Goal: Information Seeking & Learning: Learn about a topic

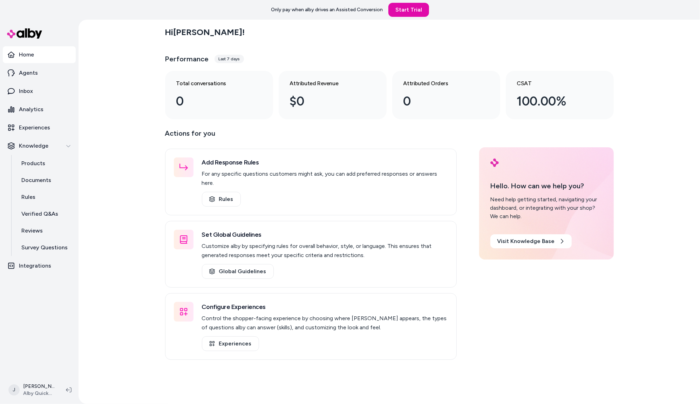
click at [147, 122] on div "Hi Jackie ! Performance Last 7 days Total conversations 0 Attributed Revenue $0…" at bounding box center [388, 212] width 621 height 384
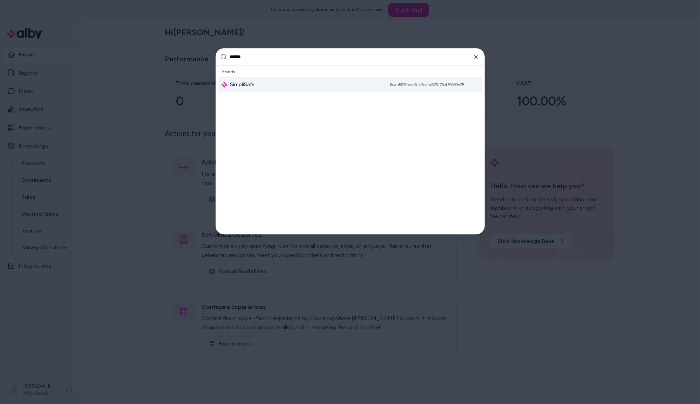
type input "******"
click at [270, 84] on div "SimpliSafe 6cab567f-eac6-47da-a675-76af39510e75" at bounding box center [350, 84] width 263 height 15
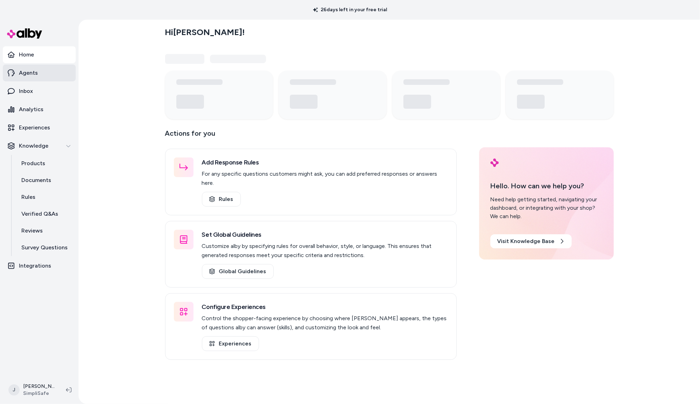
click at [27, 72] on p "Agents" at bounding box center [28, 73] width 19 height 8
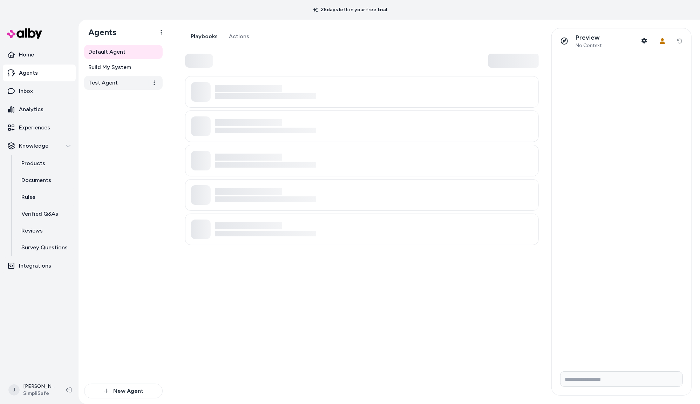
click at [106, 83] on span "Test Agent" at bounding box center [102, 82] width 29 height 8
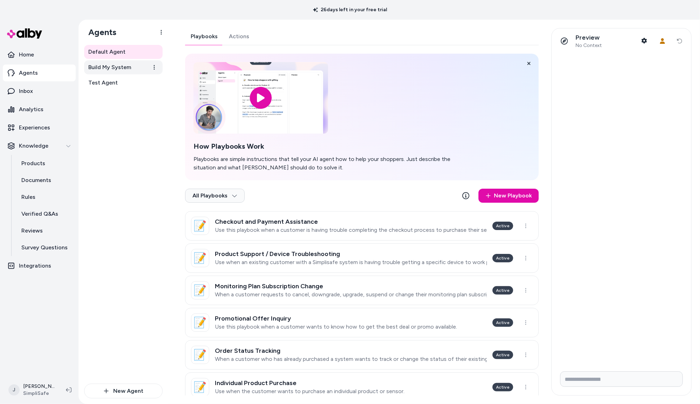
click at [121, 67] on span "Build My System" at bounding box center [109, 67] width 43 height 8
click at [119, 47] on link "Default Agent" at bounding box center [123, 52] width 78 height 14
click at [120, 67] on span "Build My System" at bounding box center [109, 67] width 43 height 8
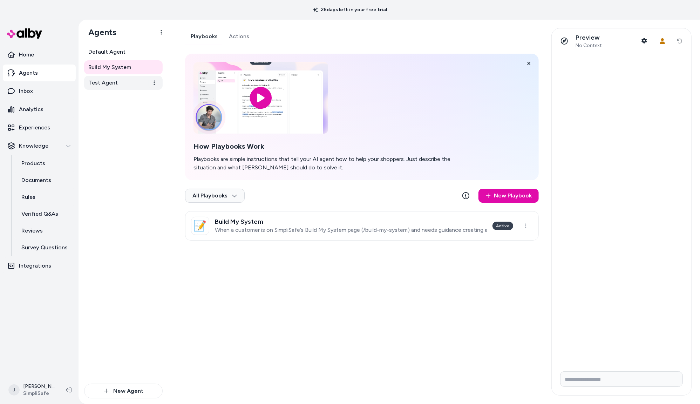
click at [117, 80] on link "Test Agent" at bounding box center [123, 83] width 78 height 14
click at [37, 128] on p "Experiences" at bounding box center [34, 127] width 31 height 8
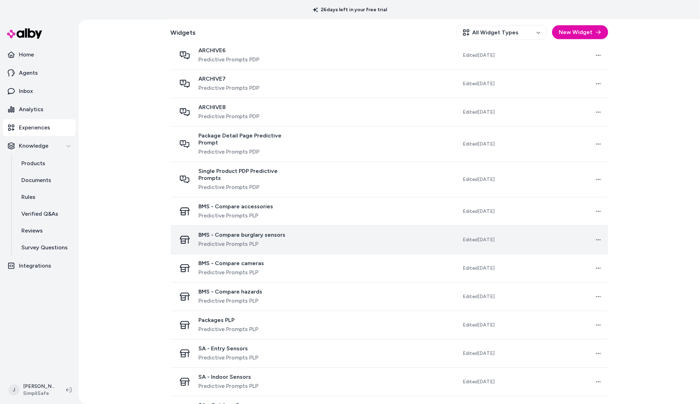
scroll to position [369, 0]
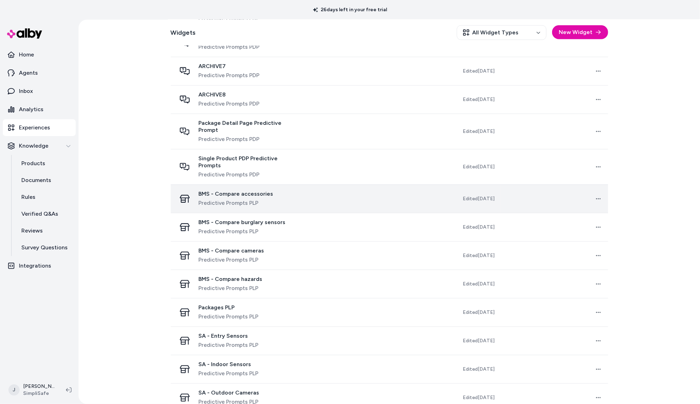
click at [295, 190] on div "BMS - Compare accessories Predictive Prompts PLP" at bounding box center [237, 198] width 123 height 17
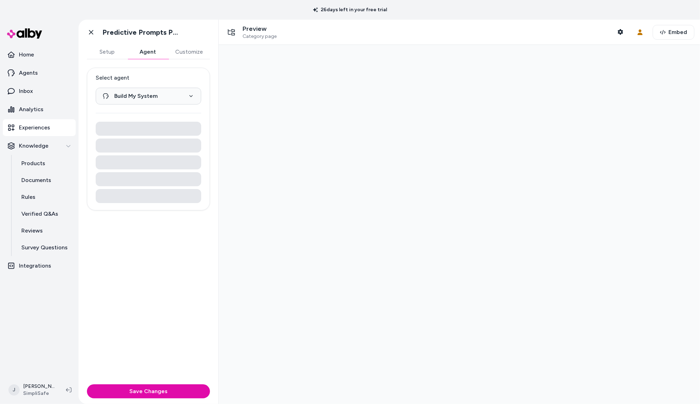
click at [142, 52] on button "Agent" at bounding box center [148, 52] width 41 height 14
click at [41, 71] on link "Agents" at bounding box center [39, 72] width 73 height 17
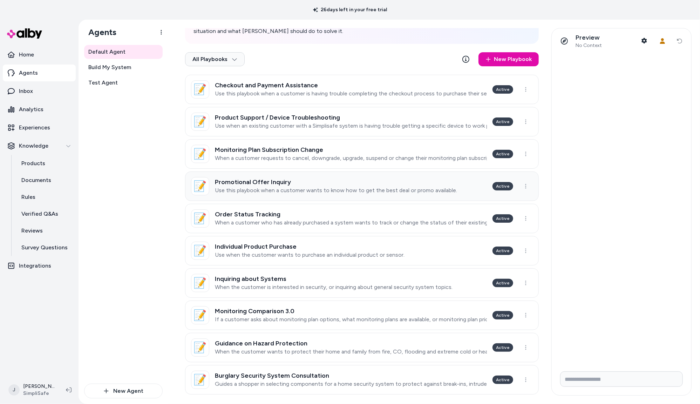
scroll to position [139, 0]
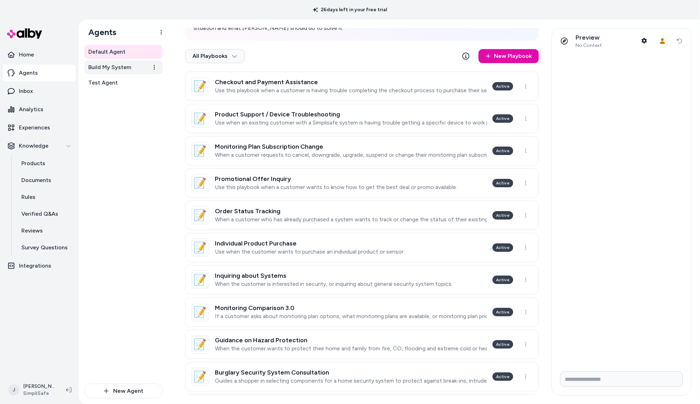
click at [124, 69] on span "Build My System" at bounding box center [109, 67] width 43 height 8
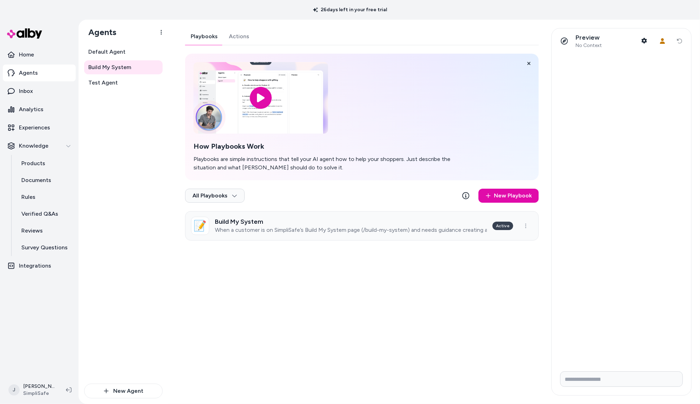
click at [350, 233] on p "When a customer is on SimpliSafe’s Build My System page (/build-my-system) and …" at bounding box center [351, 229] width 272 height 7
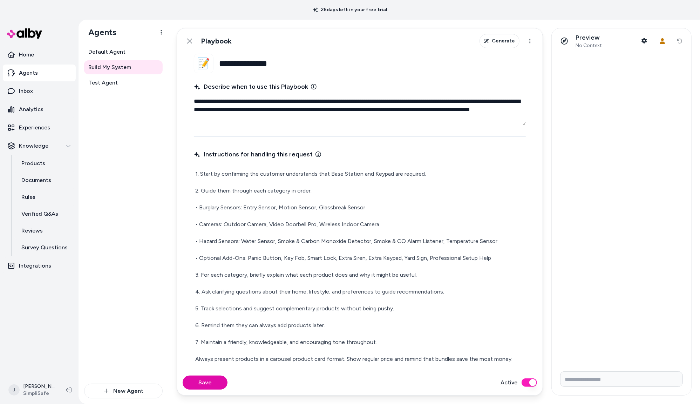
scroll to position [31, 0]
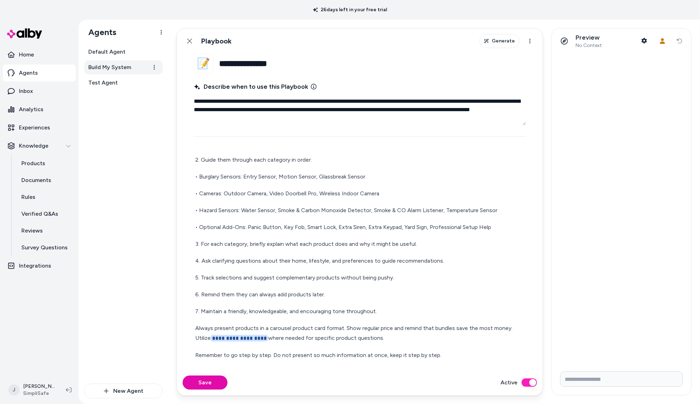
click at [120, 66] on span "Build My System" at bounding box center [109, 67] width 43 height 8
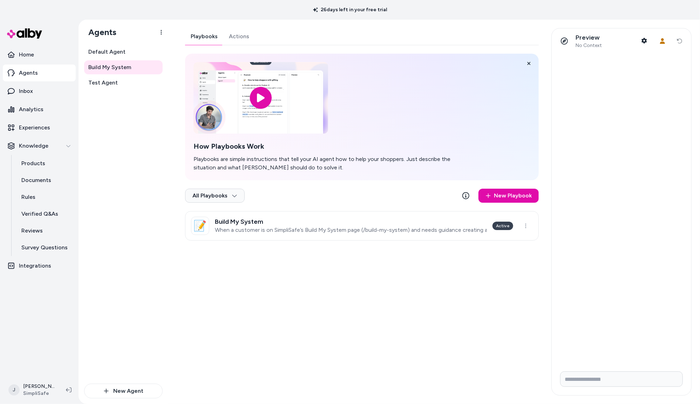
click at [229, 39] on link "Actions" at bounding box center [239, 36] width 32 height 17
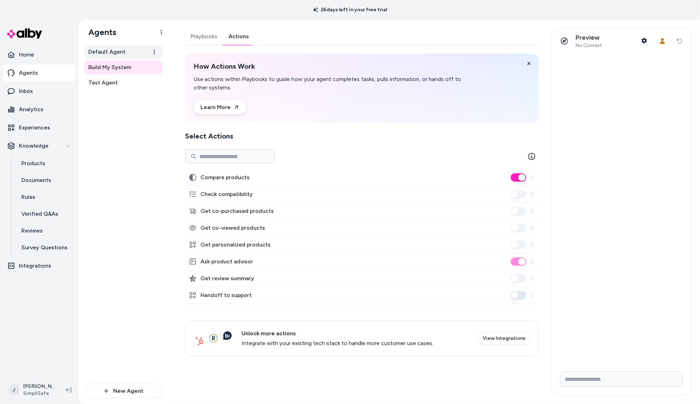
click at [97, 50] on span "Default Agent" at bounding box center [106, 52] width 37 height 8
click at [237, 39] on link "Actions" at bounding box center [239, 36] width 32 height 17
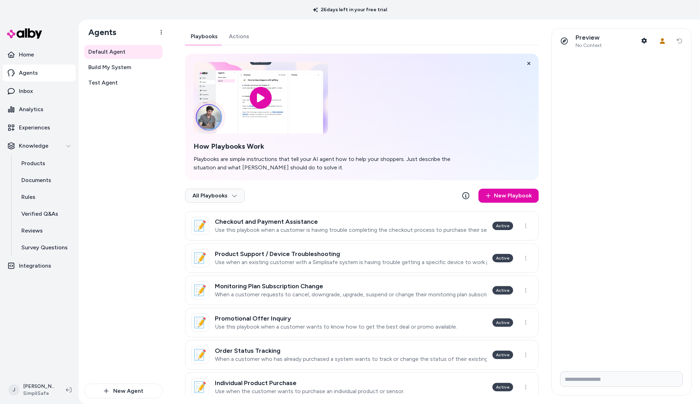
click at [199, 36] on link "Playbooks" at bounding box center [204, 36] width 38 height 17
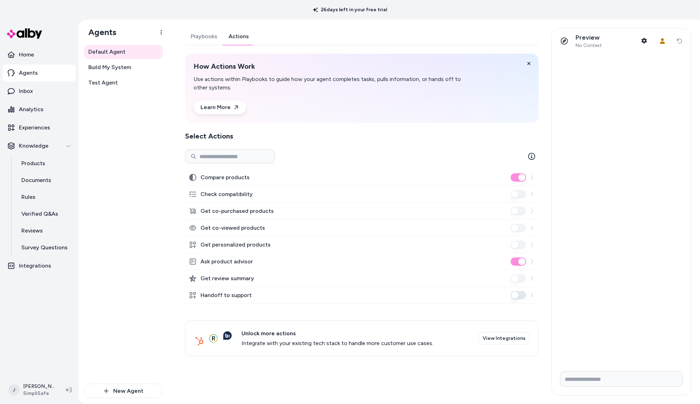
click at [240, 40] on link "Actions" at bounding box center [239, 36] width 32 height 17
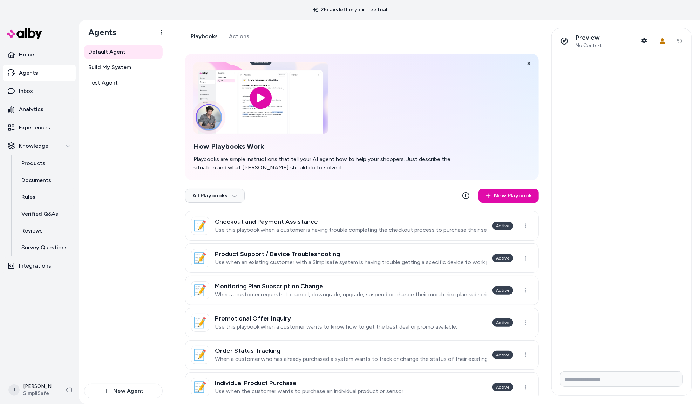
click at [211, 39] on link "Playbooks" at bounding box center [204, 36] width 38 height 17
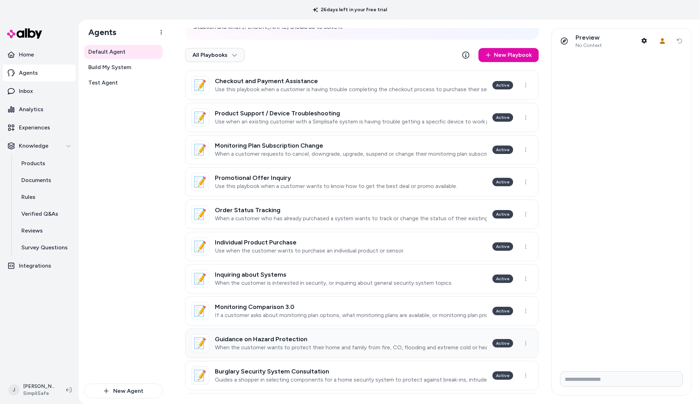
scroll to position [176, 0]
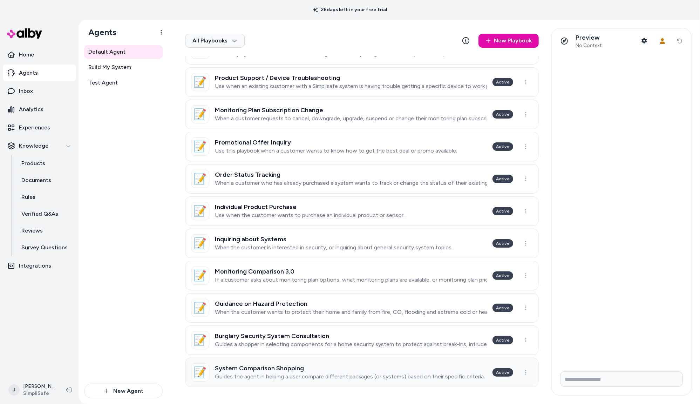
click at [387, 371] on h3 "System Comparison Shopping" at bounding box center [350, 367] width 270 height 7
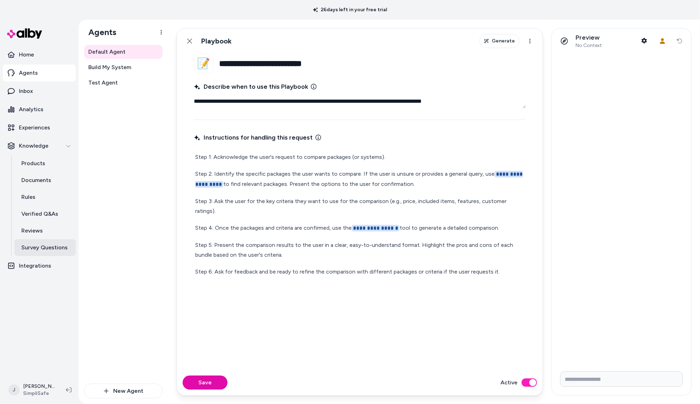
click at [47, 249] on p "Survey Questions" at bounding box center [44, 247] width 46 height 8
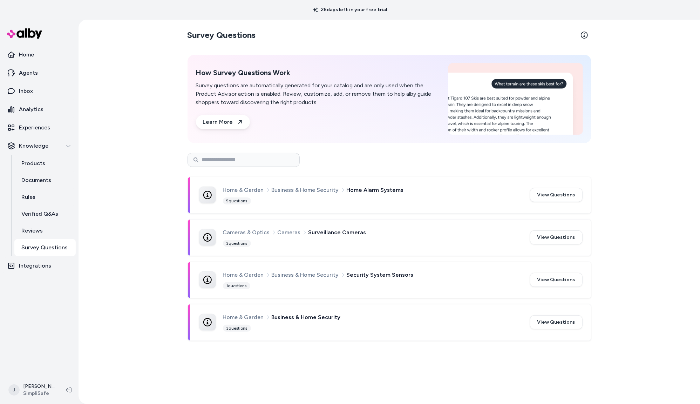
click at [351, 201] on div "Home & Garden Business & Home Security Home Alarm Systems 5 questions" at bounding box center [372, 194] width 298 height 19
click at [528, 192] on div "Home & Garden Business & Home Security Home Alarm Systems 5 questions View Ques…" at bounding box center [390, 194] width 383 height 19
click at [558, 192] on button "View Questions" at bounding box center [556, 195] width 53 height 14
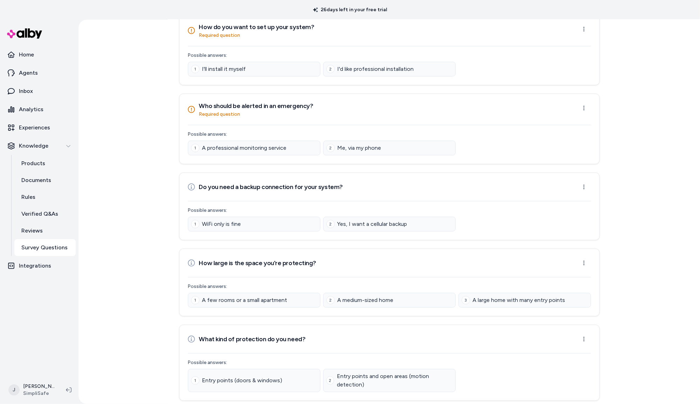
scroll to position [90, 0]
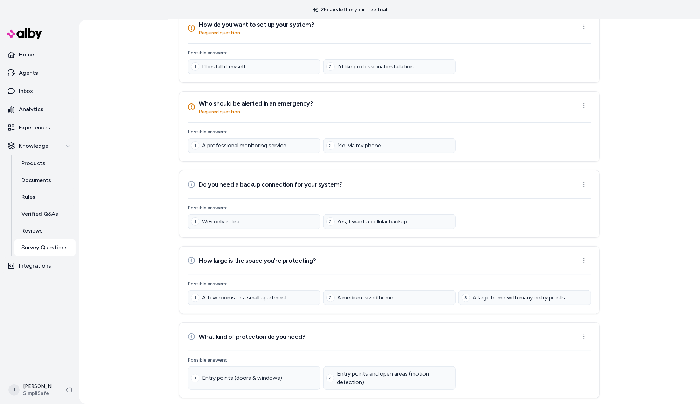
click at [53, 247] on p "Survey Questions" at bounding box center [44, 247] width 46 height 8
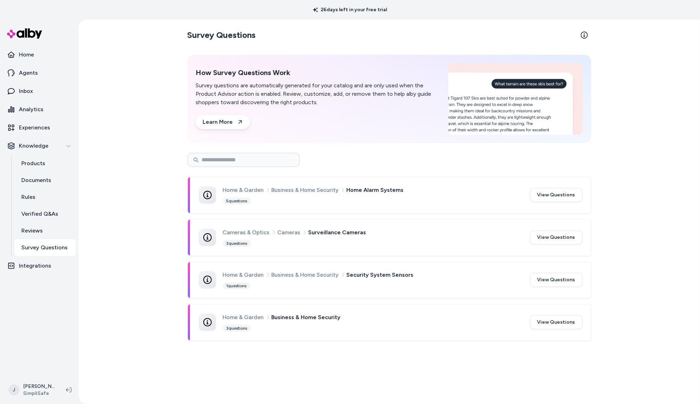
click at [291, 195] on div "Home & Garden Business & Home Security Home Alarm Systems 5 questions" at bounding box center [372, 194] width 298 height 19
click at [560, 197] on button "View Questions" at bounding box center [556, 195] width 53 height 14
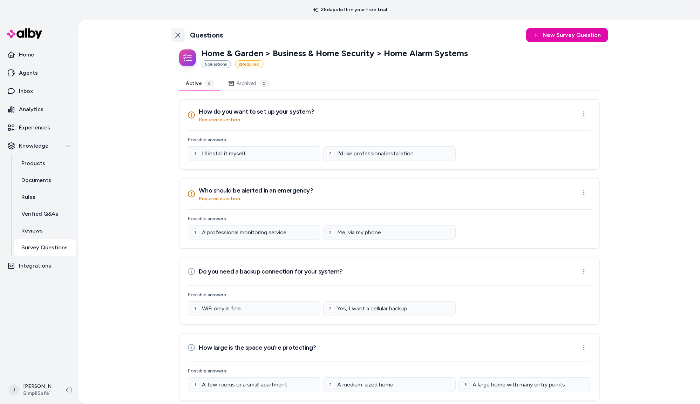
click at [176, 35] on icon at bounding box center [178, 35] width 6 height 6
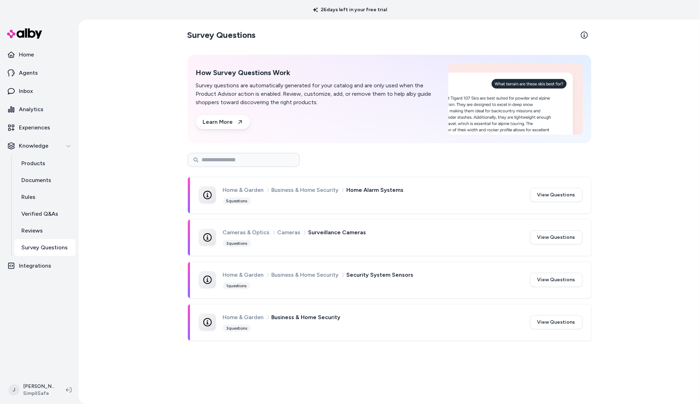
drag, startPoint x: 305, startPoint y: 241, endPoint x: 430, endPoint y: 246, distance: 124.8
click at [307, 241] on div "Cameras & Optics Cameras Surveillance Cameras 3 questions" at bounding box center [372, 237] width 298 height 19
click at [556, 243] on button "View Questions" at bounding box center [556, 237] width 53 height 14
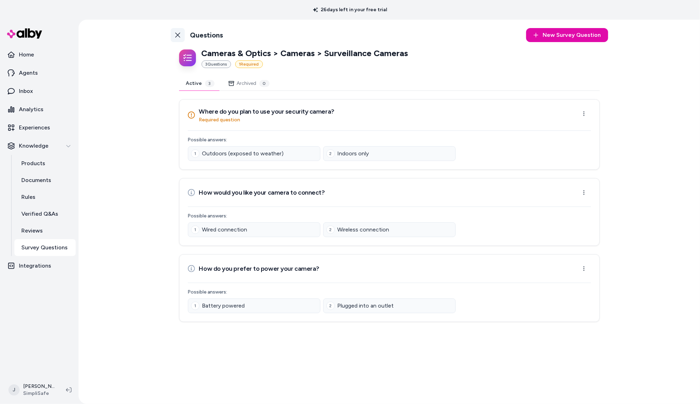
click at [179, 33] on icon at bounding box center [178, 35] width 6 height 6
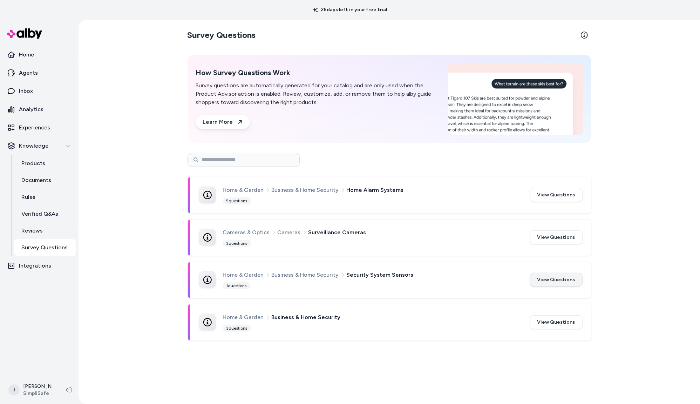
click at [549, 276] on button "View Questions" at bounding box center [556, 280] width 53 height 14
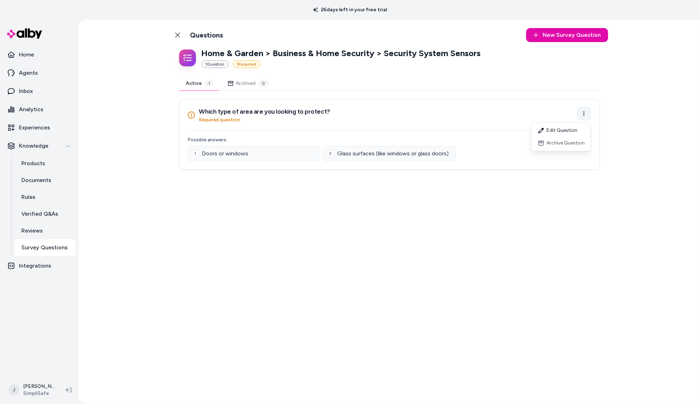
click at [582, 116] on html "26 days left in your free trial Home Agents Inbox Analytics Experiences Knowled…" at bounding box center [350, 202] width 700 height 404
click at [176, 36] on html "26 days left in your free trial Home Agents Inbox Analytics Experiences Knowled…" at bounding box center [350, 202] width 700 height 404
click at [176, 33] on icon at bounding box center [178, 35] width 6 height 6
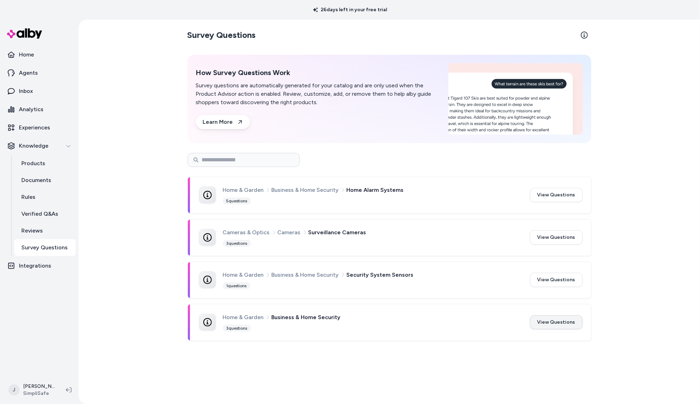
click at [559, 324] on button "View Questions" at bounding box center [556, 322] width 53 height 14
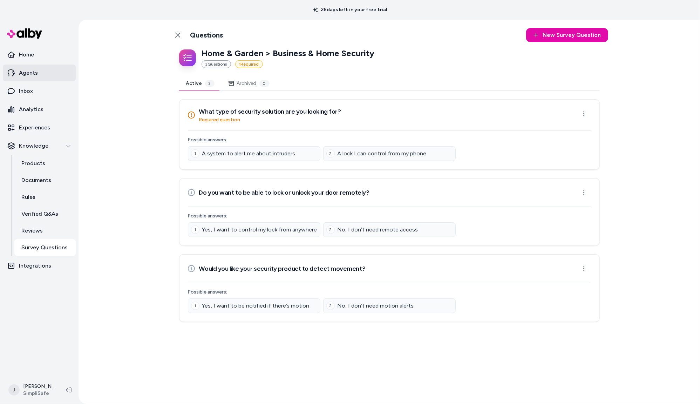
click at [35, 76] on p "Agents" at bounding box center [28, 73] width 19 height 8
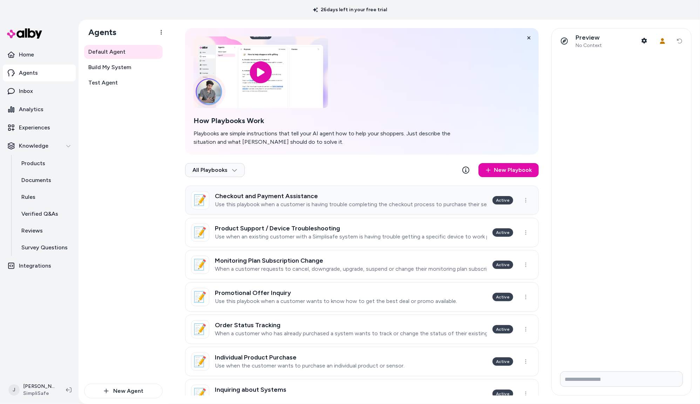
scroll to position [34, 0]
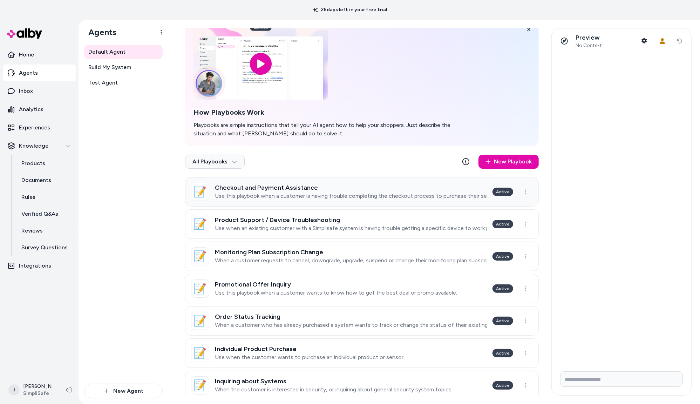
click at [366, 195] on p "Use this playbook when a customer is having trouble completing the checkout pro…" at bounding box center [351, 195] width 272 height 7
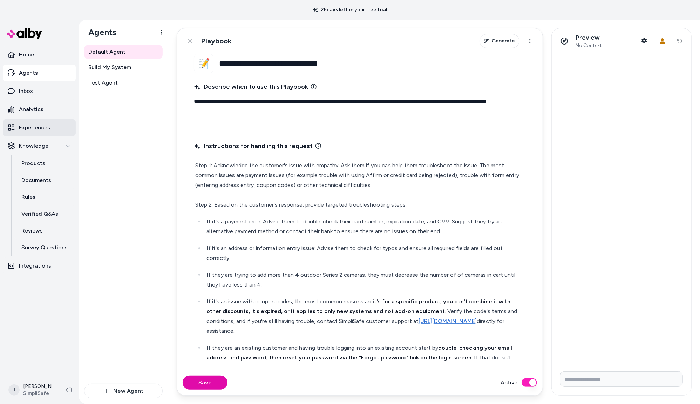
click at [39, 127] on p "Experiences" at bounding box center [34, 127] width 31 height 8
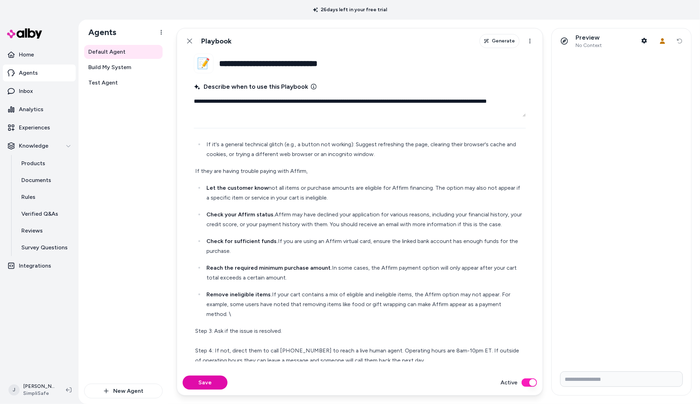
scroll to position [291, 0]
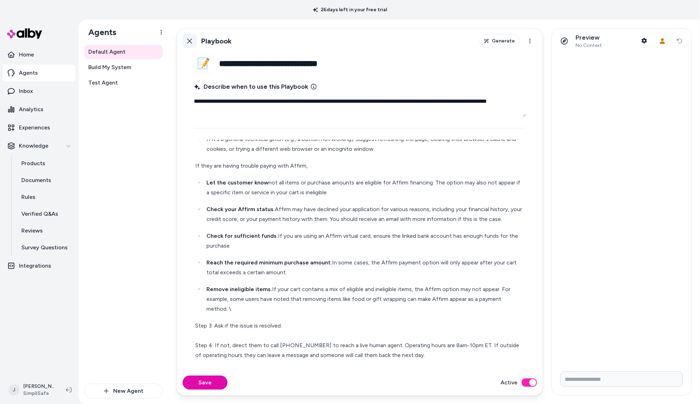
click at [191, 40] on icon at bounding box center [189, 41] width 5 height 5
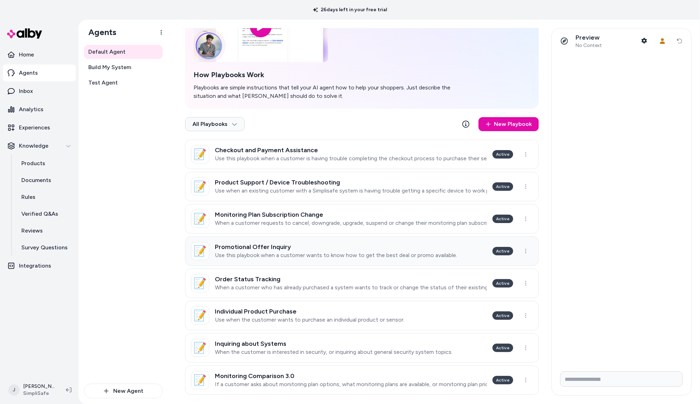
scroll to position [99, 0]
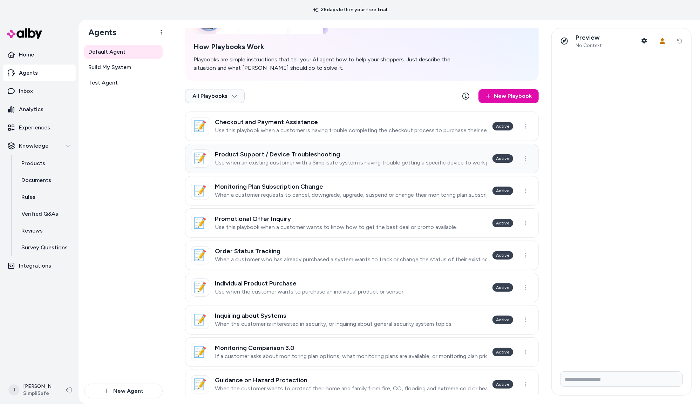
click at [343, 161] on p "Use when an existing customer with a Simplisafe system is having trouble gettin…" at bounding box center [351, 162] width 272 height 7
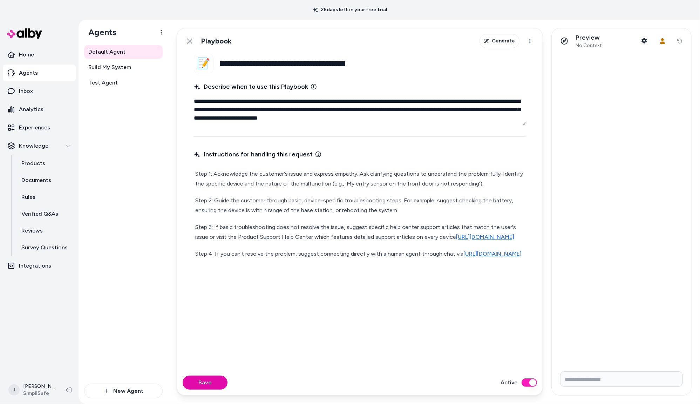
click at [456, 240] on link "https://support.simplisafe.com/categories/product-support/6341c473f35e1868eb81d…" at bounding box center [485, 236] width 58 height 7
click at [40, 181] on p "Documents" at bounding box center [36, 180] width 30 height 8
click at [189, 39] on icon at bounding box center [190, 41] width 6 height 6
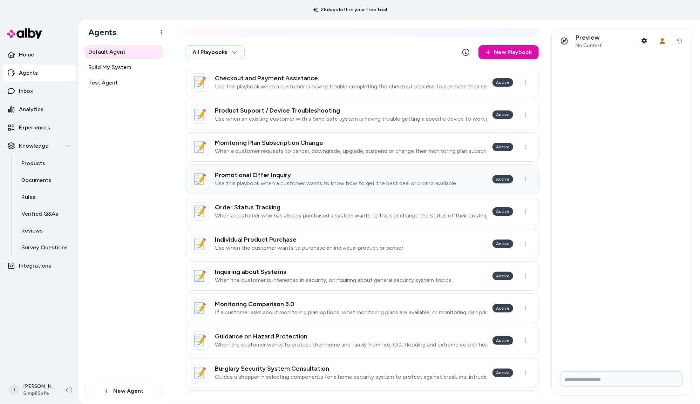
scroll to position [162, 0]
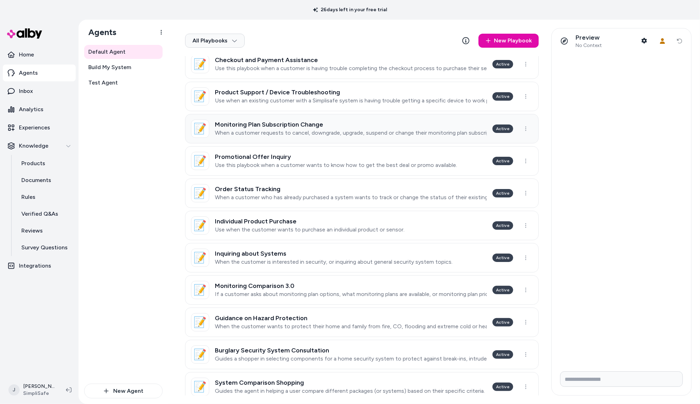
click at [340, 128] on div "Monitoring Plan Subscription Change When a customer requests to cancel, downgra…" at bounding box center [351, 128] width 272 height 15
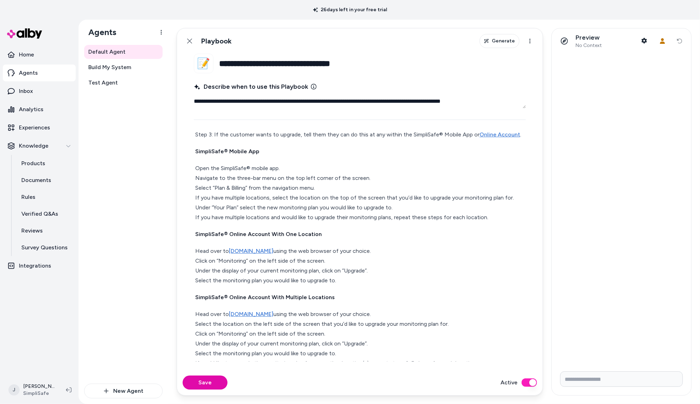
scroll to position [99, 0]
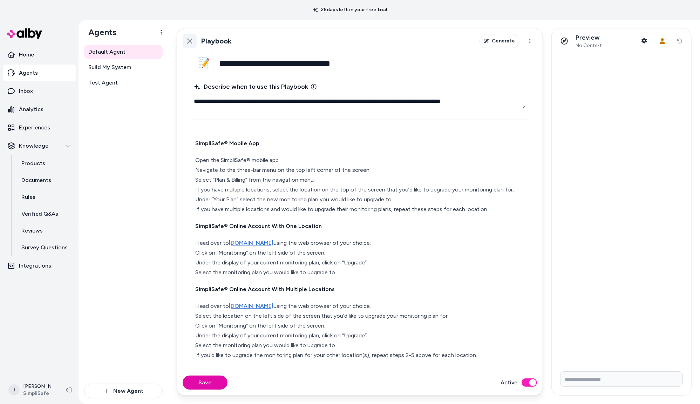
click at [189, 42] on icon at bounding box center [190, 41] width 6 height 6
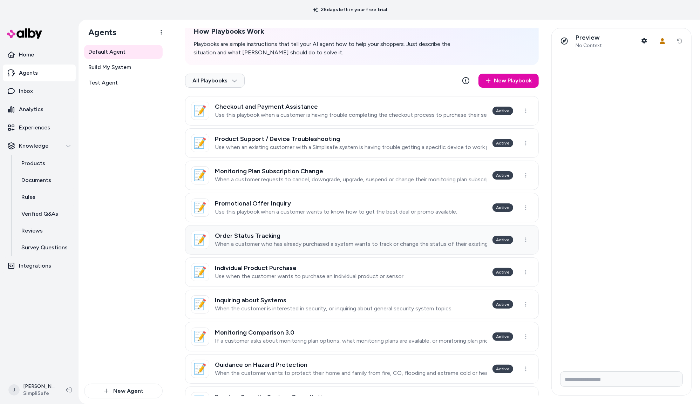
scroll to position [159, 0]
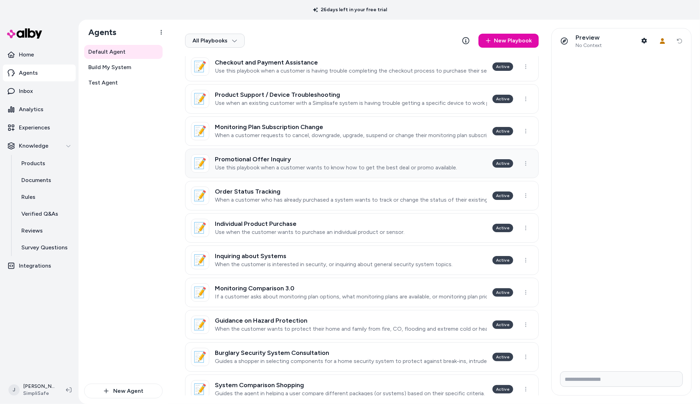
click at [300, 159] on h3 "Promotional Offer Inquiry" at bounding box center [336, 159] width 242 height 7
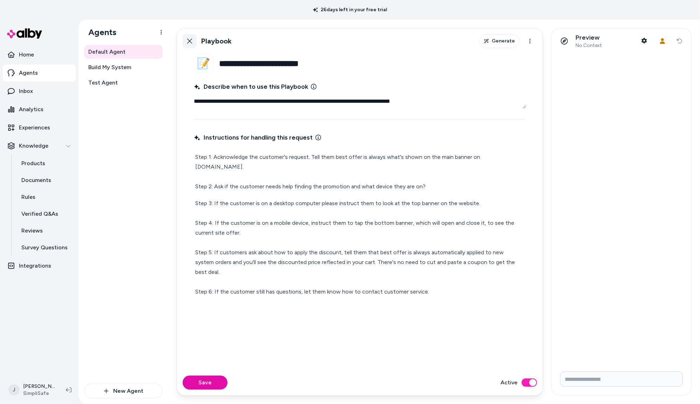
click at [190, 39] on icon at bounding box center [190, 41] width 6 height 6
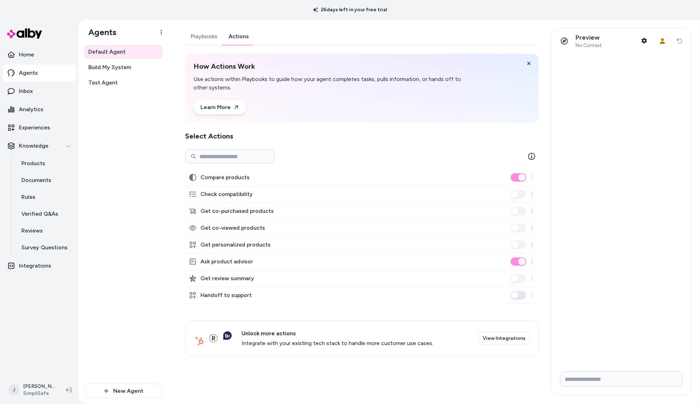
click at [241, 29] on link "Actions" at bounding box center [239, 36] width 32 height 17
click at [210, 33] on link "Playbooks" at bounding box center [204, 36] width 38 height 17
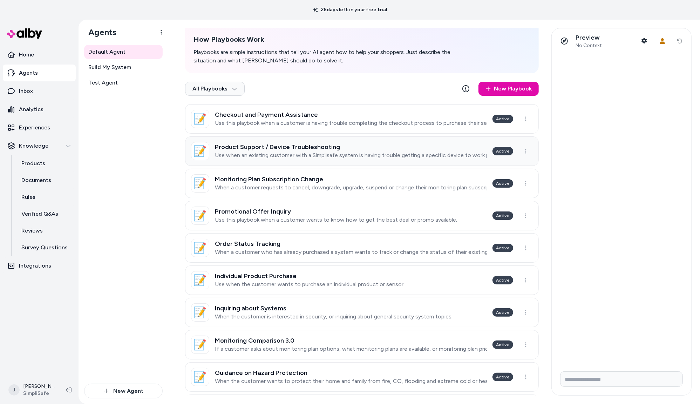
scroll to position [176, 0]
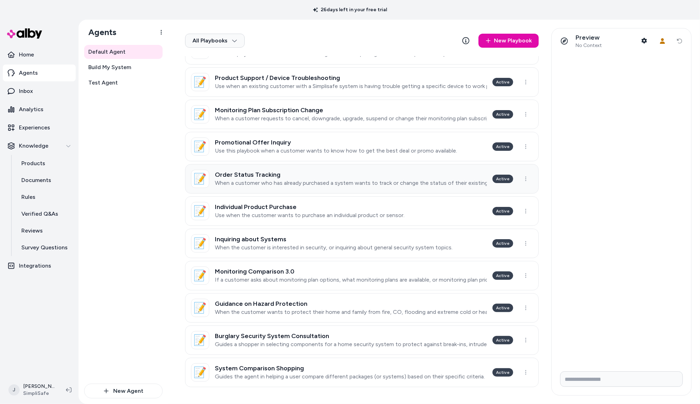
click at [306, 174] on h3 "Order Status Tracking" at bounding box center [351, 174] width 272 height 7
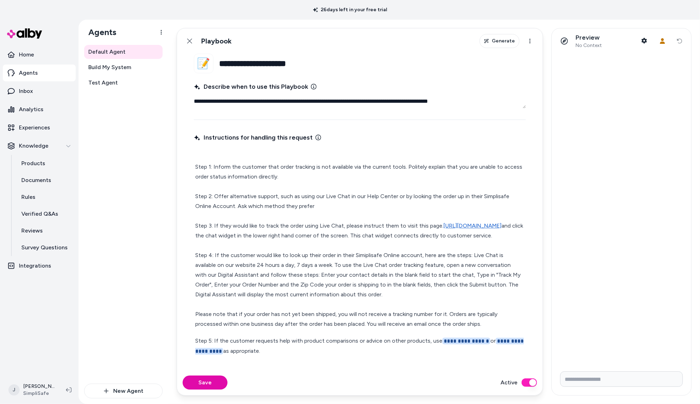
scroll to position [15, 0]
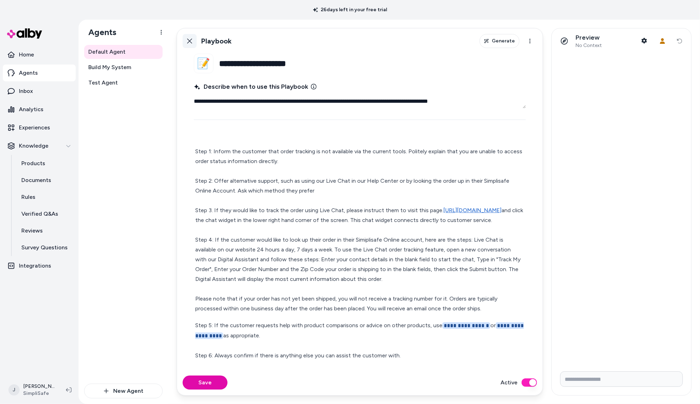
click at [191, 39] on icon at bounding box center [190, 41] width 6 height 6
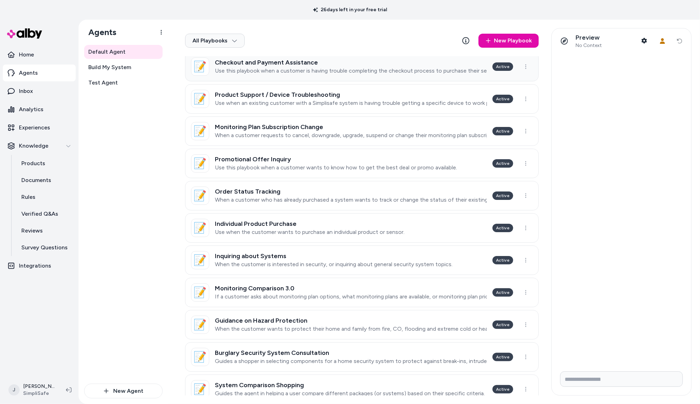
scroll to position [176, 0]
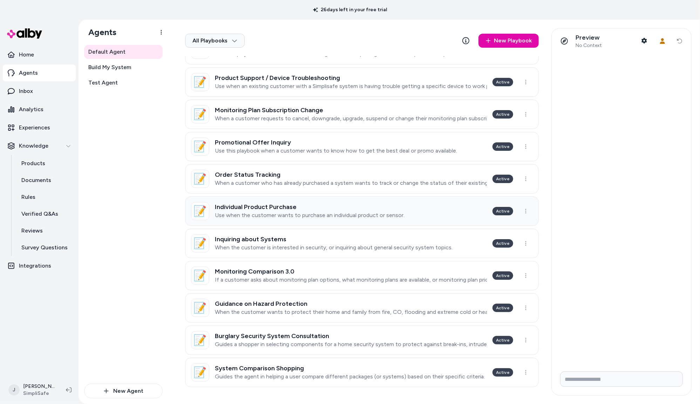
click at [316, 205] on h3 "Individual Product Purchase" at bounding box center [310, 206] width 190 height 7
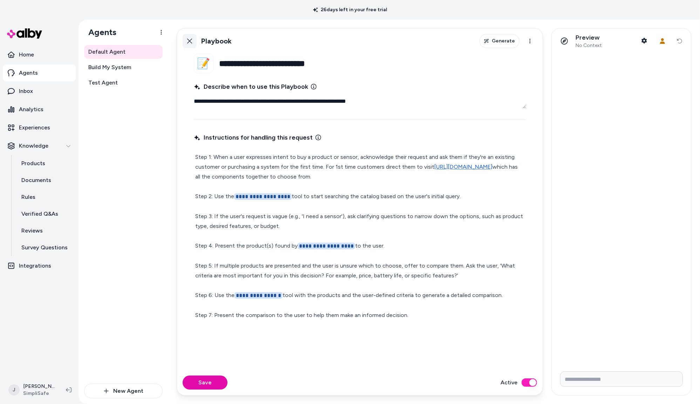
click at [191, 39] on icon at bounding box center [190, 41] width 6 height 6
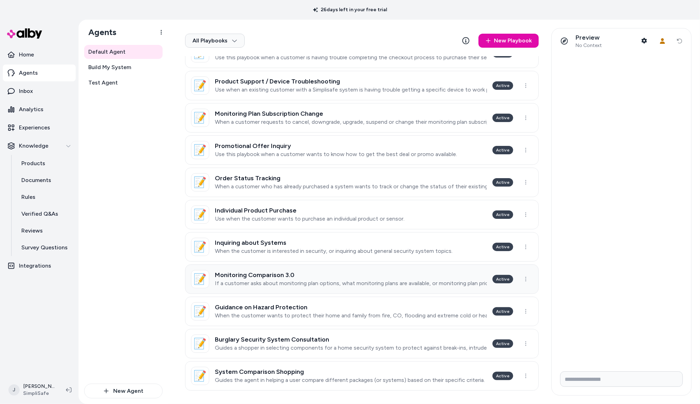
scroll to position [176, 0]
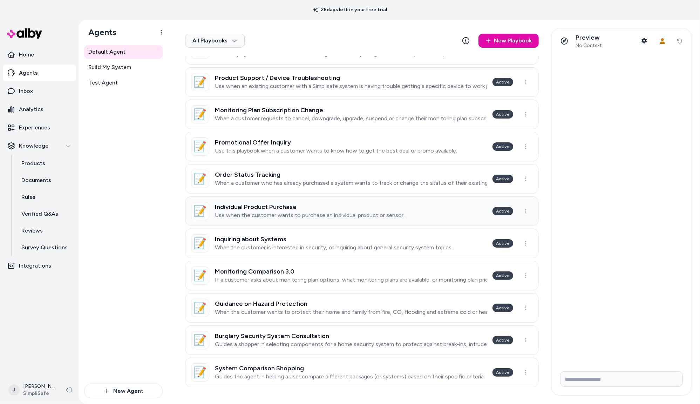
click at [321, 215] on p "Use when the customer wants to purchase an individual product or sensor." at bounding box center [310, 215] width 190 height 7
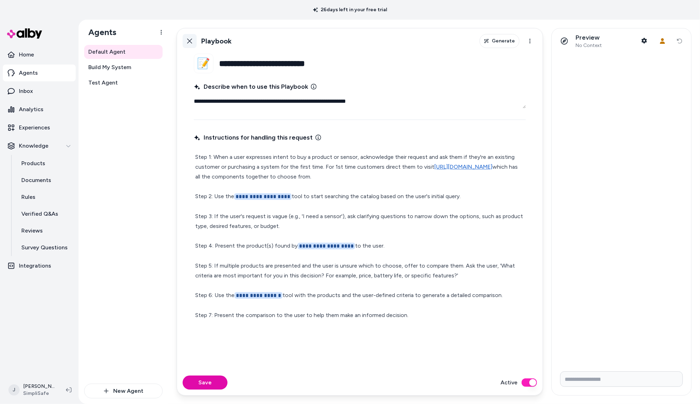
click at [191, 42] on icon at bounding box center [189, 41] width 5 height 5
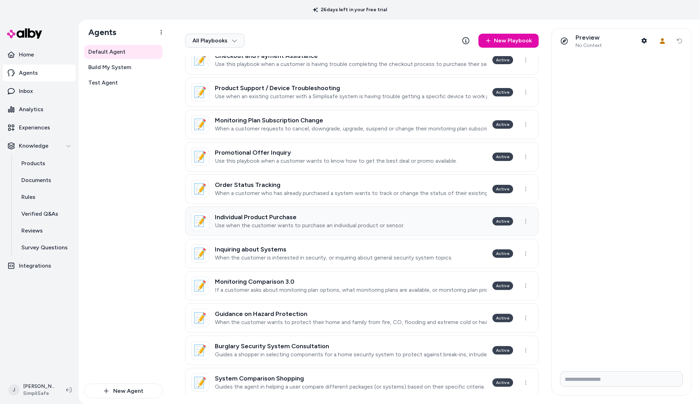
scroll to position [169, 0]
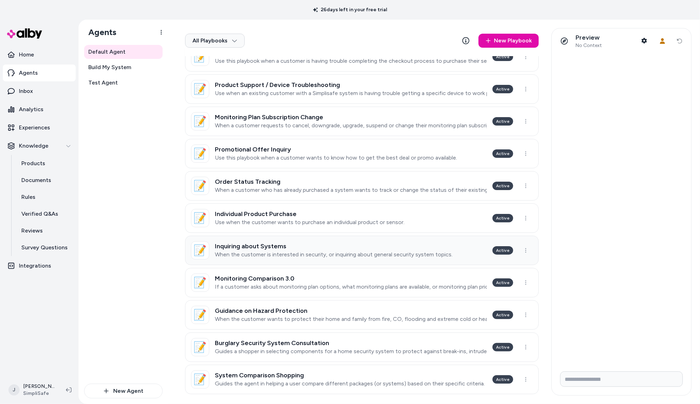
click at [332, 243] on h3 "Inquiring about Systems" at bounding box center [334, 245] width 238 height 7
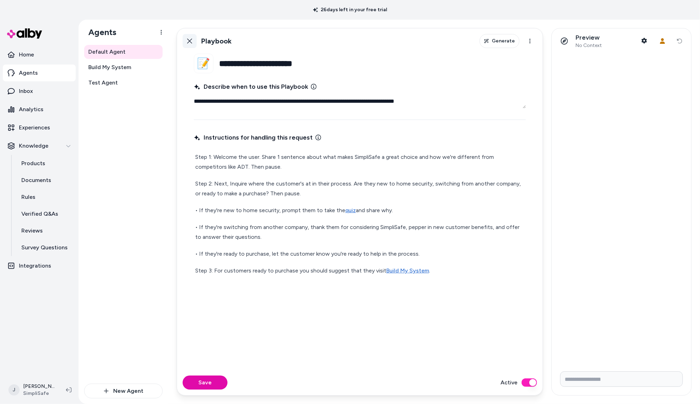
click at [191, 47] on link "Back" at bounding box center [190, 41] width 14 height 14
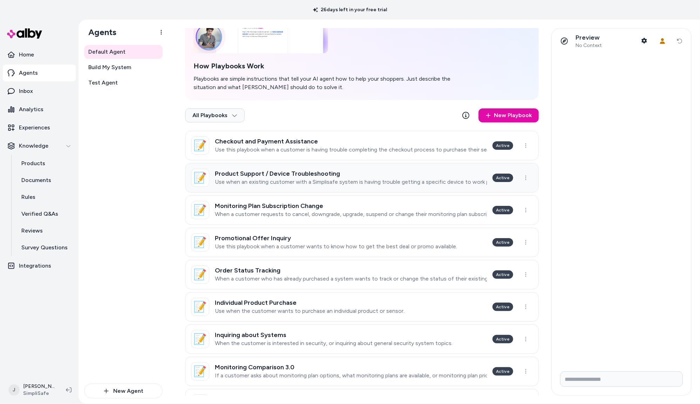
scroll to position [82, 0]
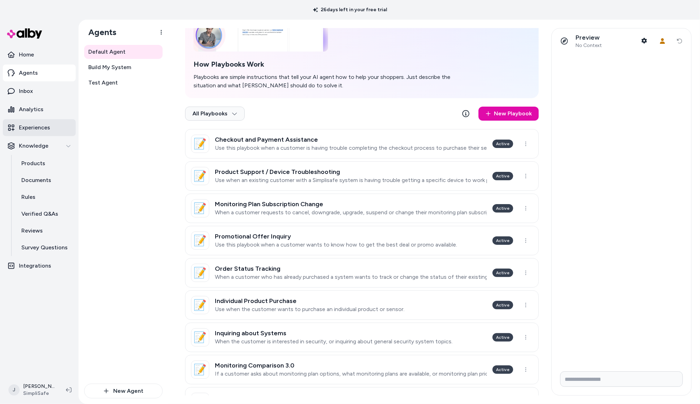
click at [52, 129] on link "Experiences" at bounding box center [39, 127] width 73 height 17
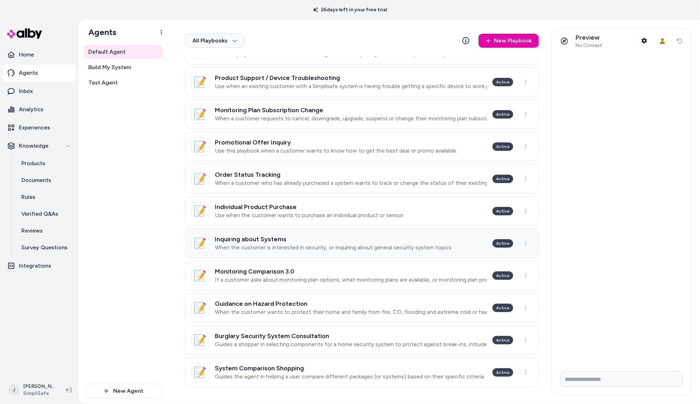
click at [339, 249] on p "When the customer is interested in security, or inquiring about general securit…" at bounding box center [334, 247] width 238 height 7
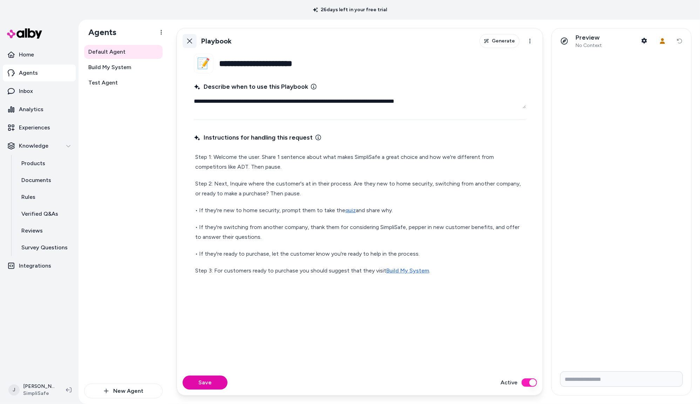
click at [189, 41] on icon at bounding box center [189, 41] width 5 height 5
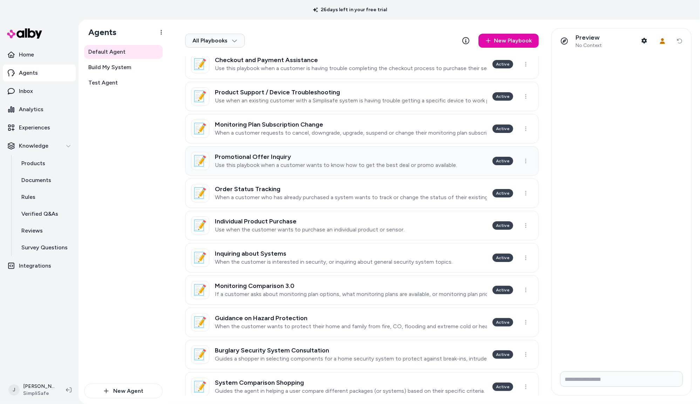
scroll to position [176, 0]
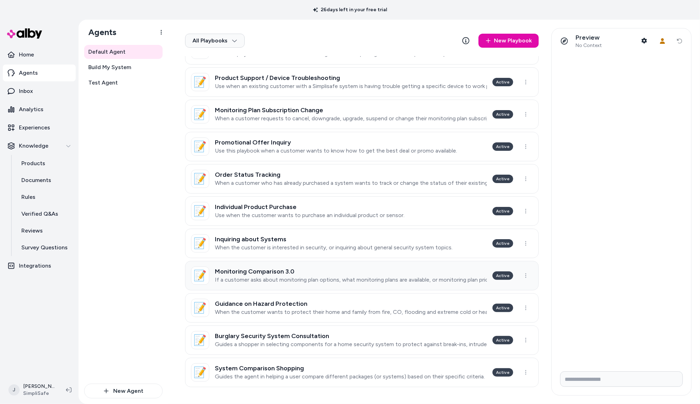
click at [323, 279] on p "If a customer asks about monitoring plan options, what monitoring plans are ava…" at bounding box center [351, 279] width 272 height 7
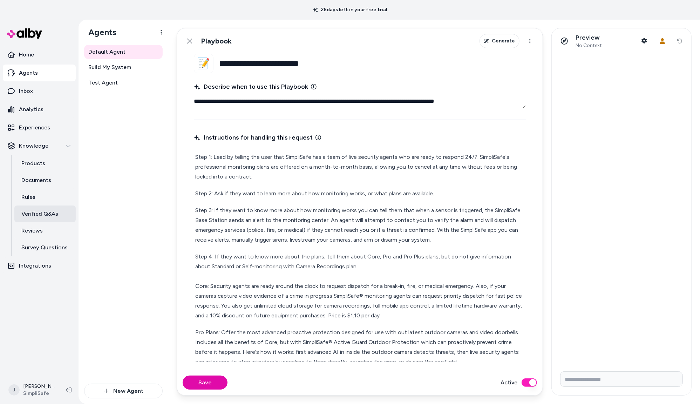
scroll to position [172, 0]
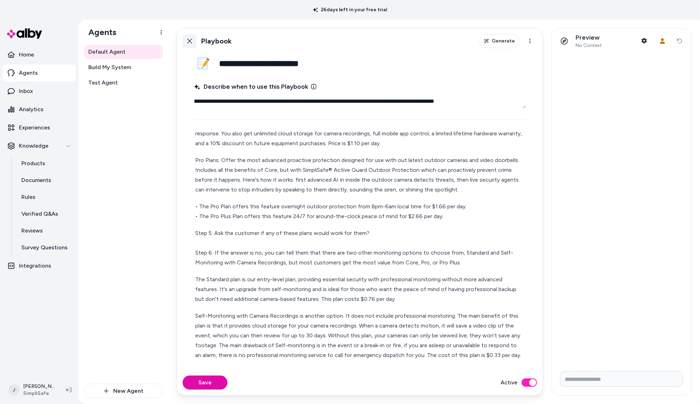
click at [190, 44] on link "Back" at bounding box center [190, 41] width 14 height 14
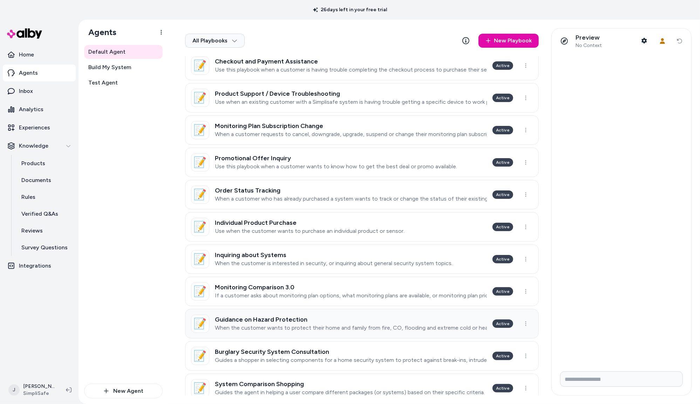
scroll to position [176, 0]
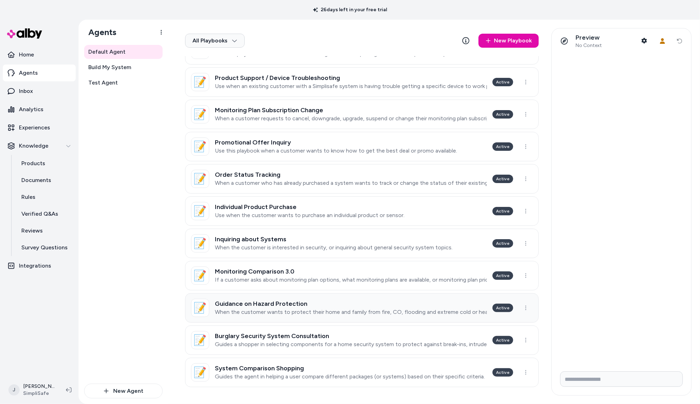
click at [325, 304] on h3 "Guidance on Hazard Protection" at bounding box center [351, 303] width 272 height 7
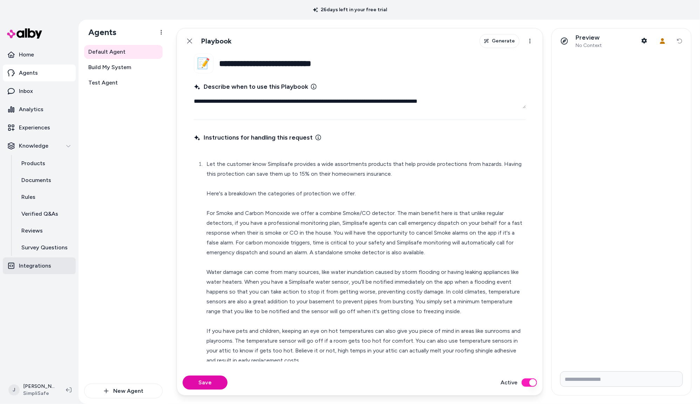
scroll to position [66, 0]
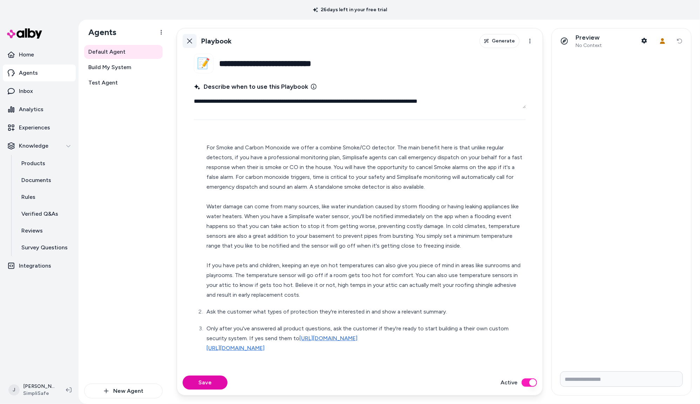
click at [189, 44] on link "Back" at bounding box center [190, 41] width 14 height 14
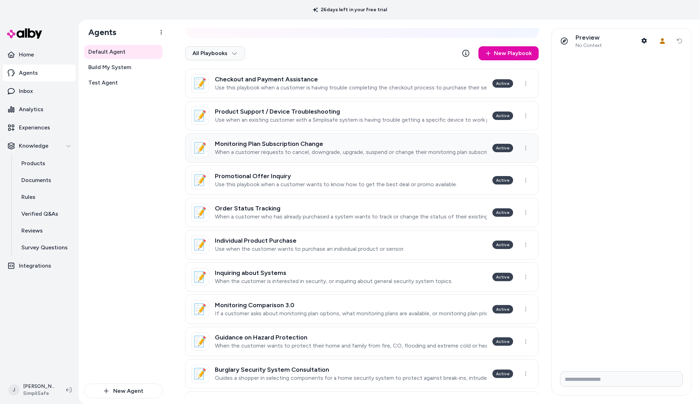
scroll to position [176, 0]
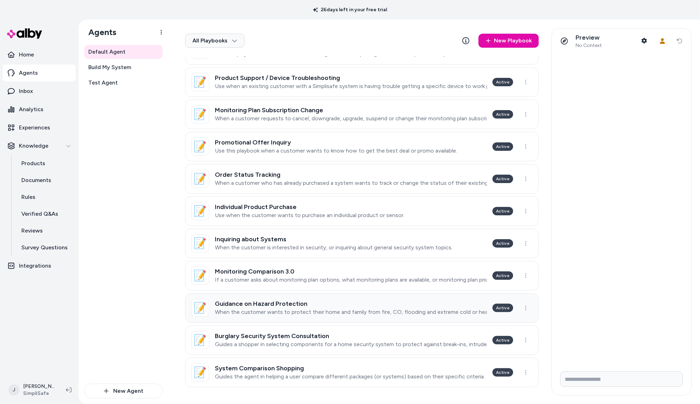
click at [307, 306] on h3 "Guidance on Hazard Protection" at bounding box center [351, 303] width 272 height 7
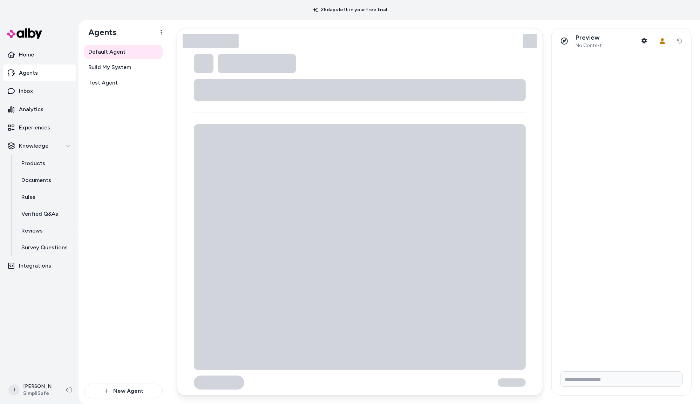
type textarea "*"
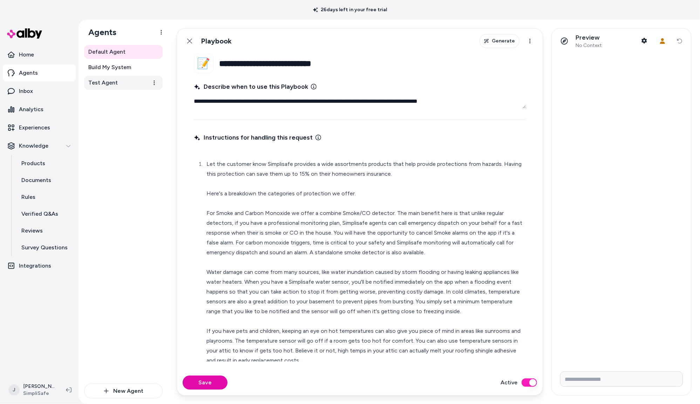
click at [115, 85] on span "Test Agent" at bounding box center [102, 82] width 29 height 8
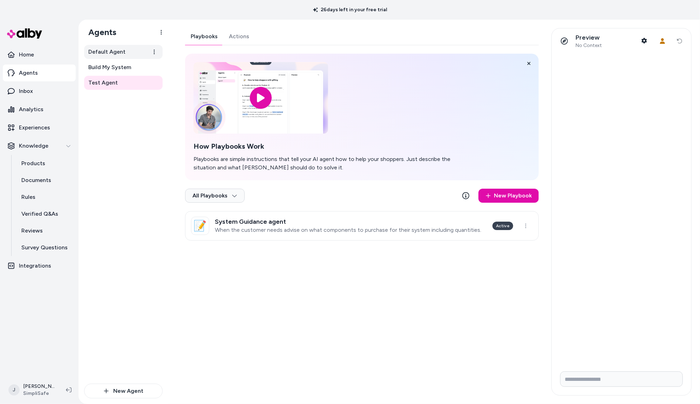
click at [128, 54] on link "Default Agent" at bounding box center [123, 52] width 78 height 14
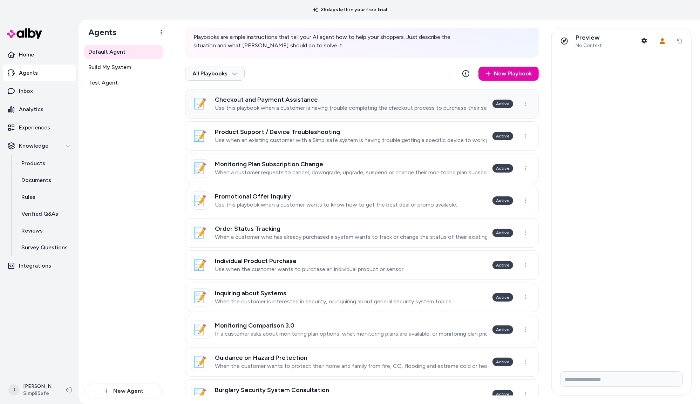
scroll to position [176, 0]
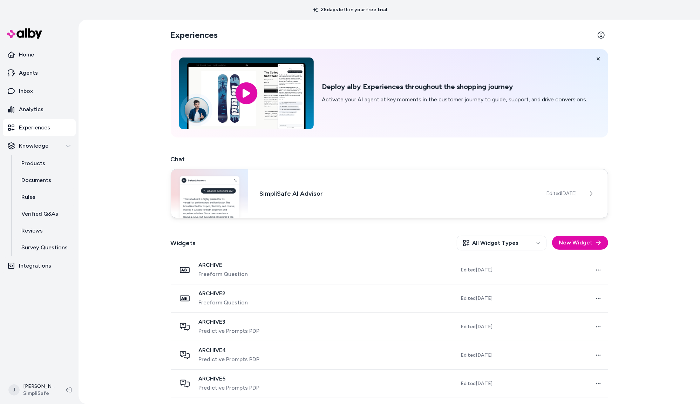
click at [339, 187] on div "SimpliSafe AI Advisor Edited [DATE]" at bounding box center [389, 193] width 437 height 49
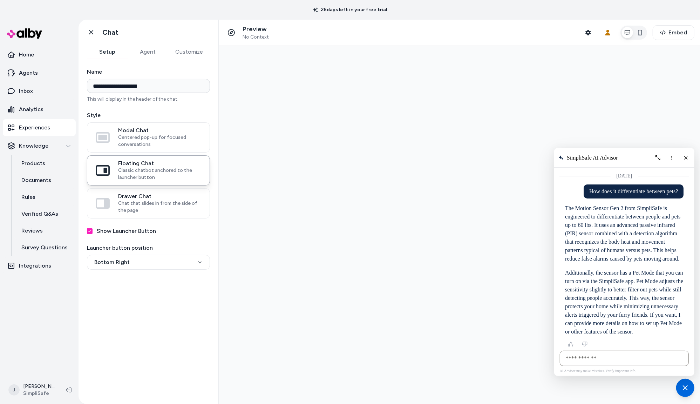
scroll to position [4, 0]
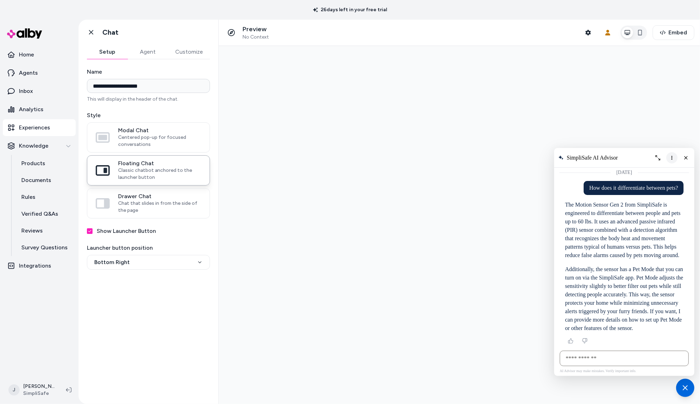
click at [673, 156] on icon "More options" at bounding box center [671, 157] width 6 height 6
click at [639, 173] on span "Clear conversation" at bounding box center [643, 172] width 37 height 6
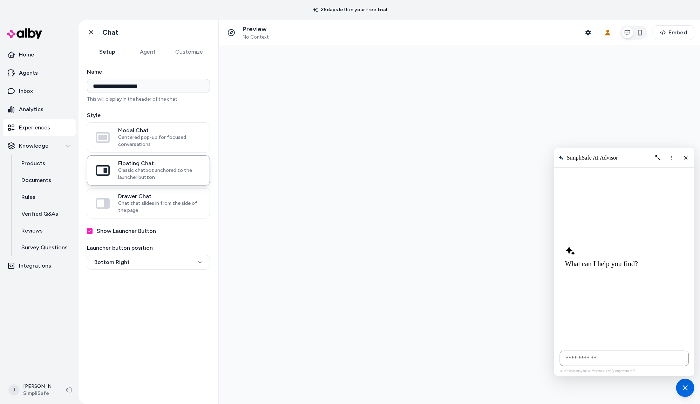
drag, startPoint x: 684, startPoint y: 158, endPoint x: 669, endPoint y: 163, distance: 15.1
click at [684, 158] on icon "Close chat" at bounding box center [685, 157] width 6 height 6
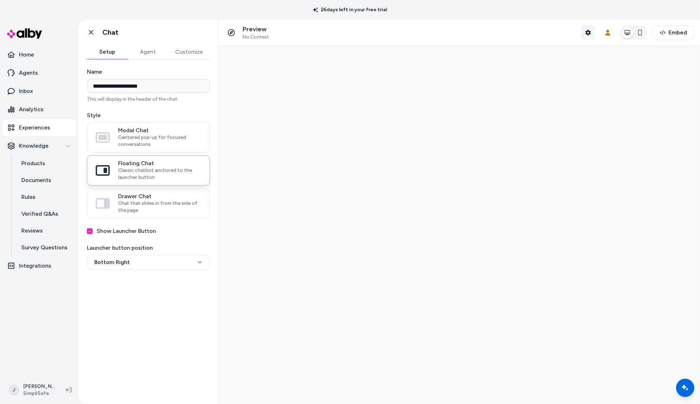
click at [590, 32] on icon "button" at bounding box center [587, 33] width 5 height 6
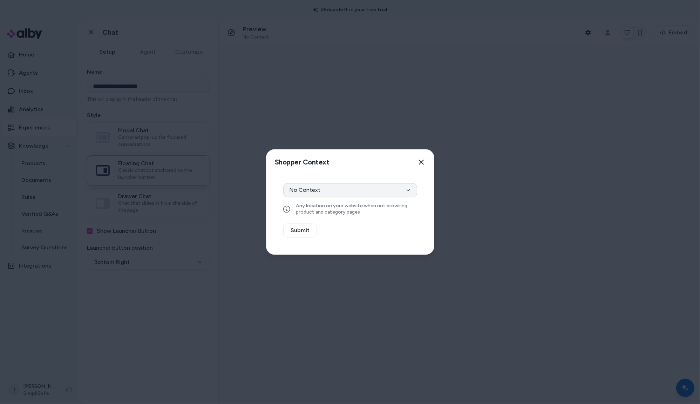
click at [368, 185] on button "No Context" at bounding box center [350, 190] width 134 height 14
click at [422, 161] on icon "button" at bounding box center [421, 162] width 6 height 6
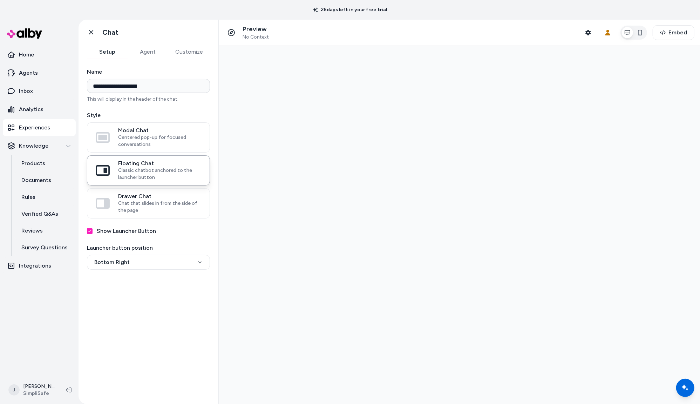
click at [146, 53] on button "Agent" at bounding box center [148, 52] width 41 height 14
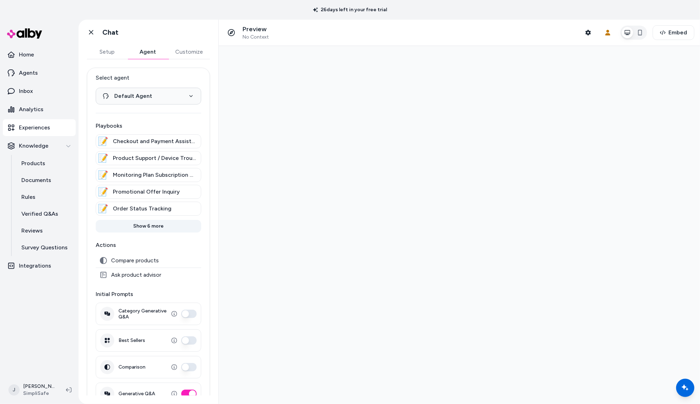
click at [151, 226] on button "Show 6 more" at bounding box center [148, 226] width 105 height 13
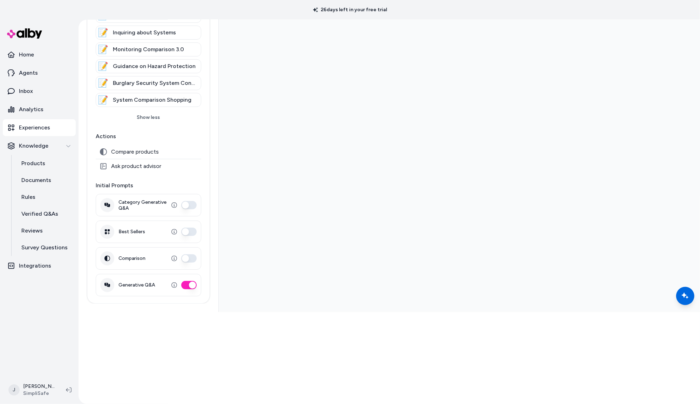
scroll to position [95, 0]
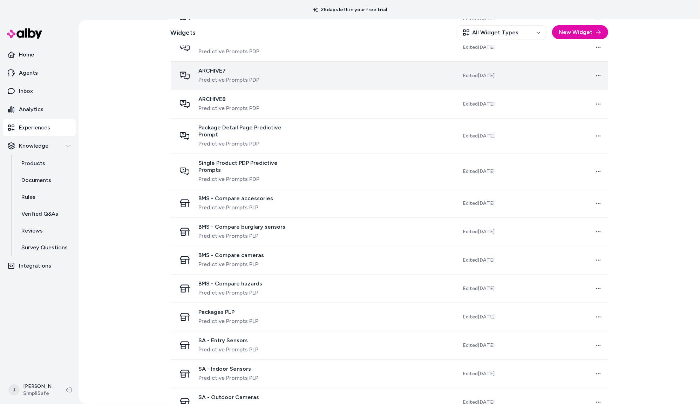
scroll to position [399, 0]
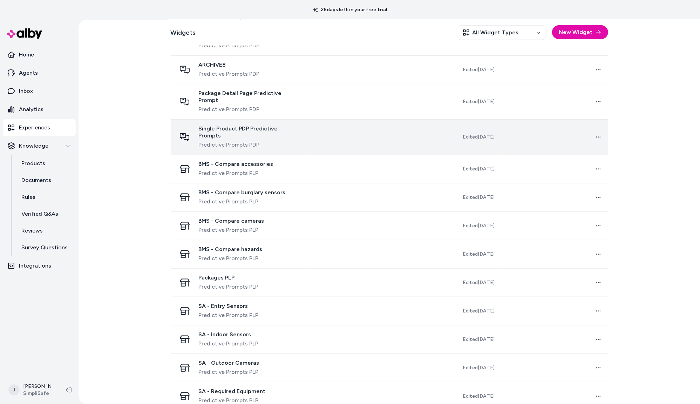
click at [302, 136] on td "Single Product PDP Predictive Prompts Predictive Prompts PDP" at bounding box center [238, 136] width 134 height 35
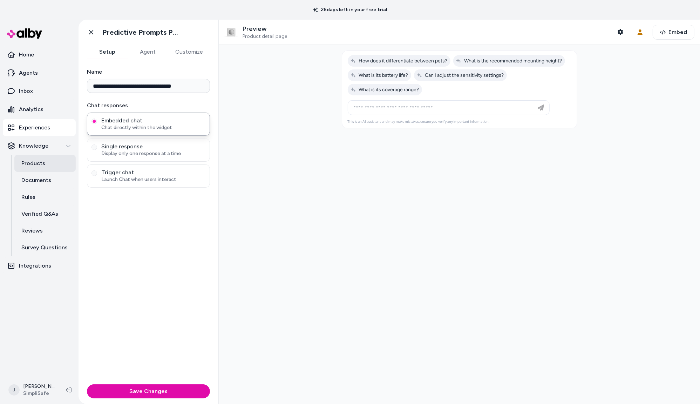
click at [34, 161] on p "Products" at bounding box center [33, 163] width 24 height 8
click at [620, 31] on icon "button" at bounding box center [620, 32] width 6 height 6
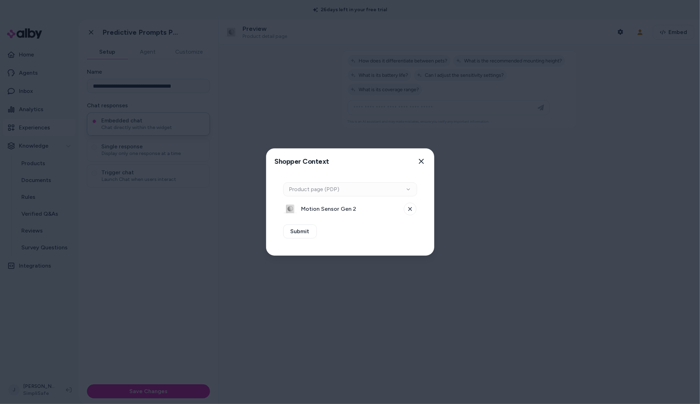
drag, startPoint x: 378, startPoint y: 187, endPoint x: 384, endPoint y: 187, distance: 6.0
click at [380, 187] on div "Context Type Product page (PDP)" at bounding box center [350, 189] width 134 height 14
click at [409, 204] on button at bounding box center [410, 208] width 13 height 13
click at [351, 207] on button "Select a product" at bounding box center [350, 209] width 134 height 14
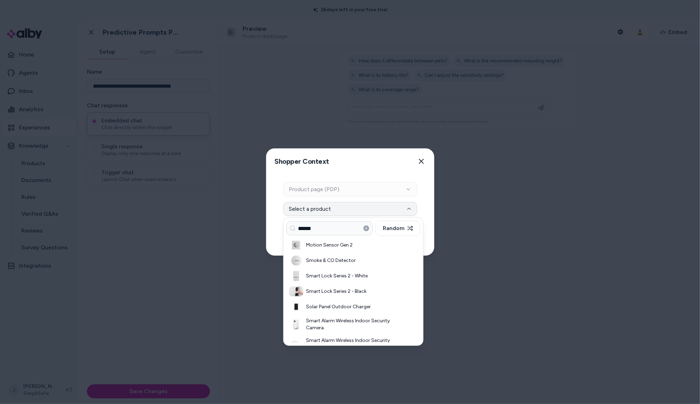
type input "******"
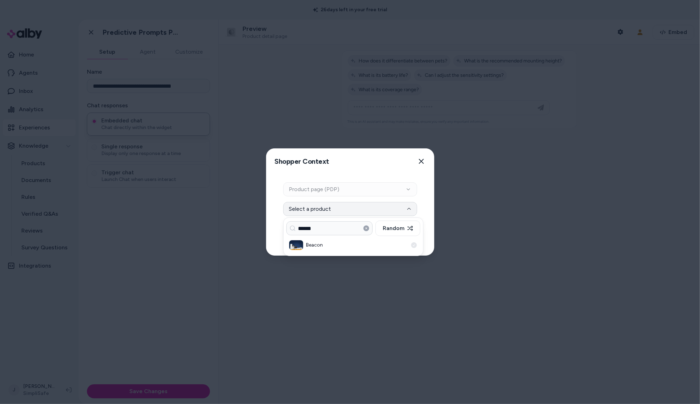
click at [324, 246] on h3 "Beacon" at bounding box center [357, 244] width 102 height 7
click at [301, 234] on button "Submit" at bounding box center [300, 231] width 34 height 14
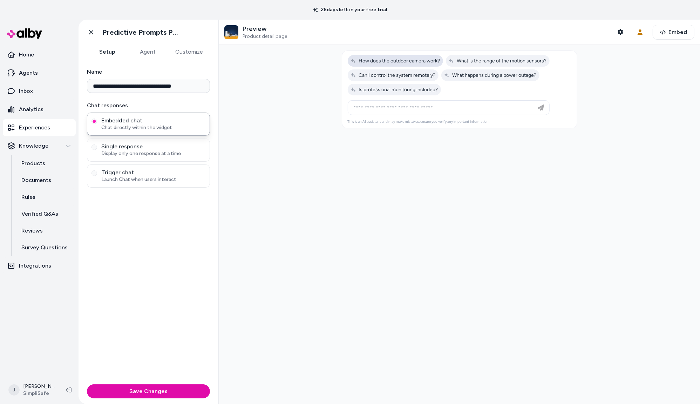
click at [403, 64] on span "How does the outdoor camera work?" at bounding box center [395, 61] width 90 height 6
type input "**********"
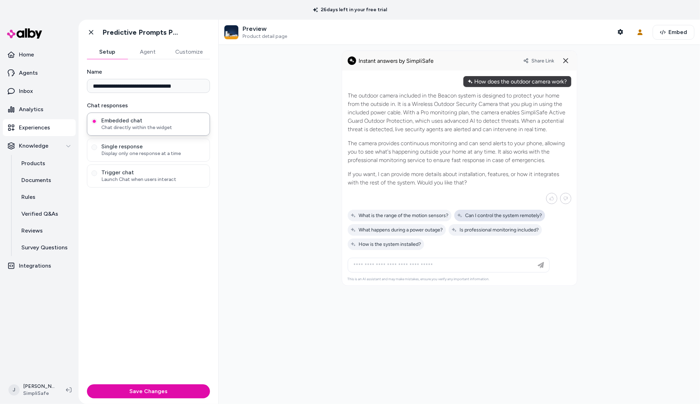
click at [489, 215] on span "Can I control the system remotely?" at bounding box center [499, 215] width 85 height 6
type input "**********"
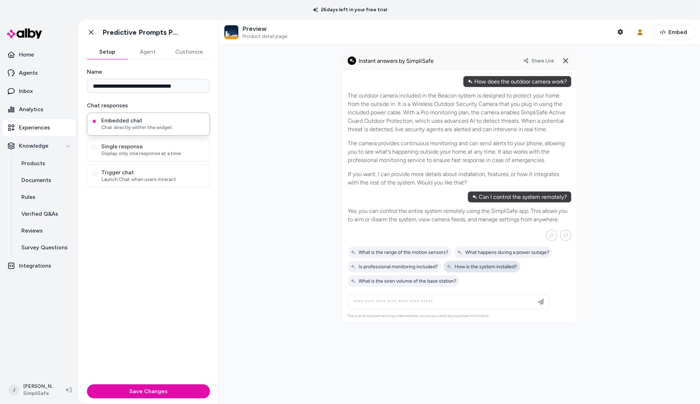
click at [478, 266] on span "How is the system installed?" at bounding box center [481, 266] width 71 height 6
type input "**********"
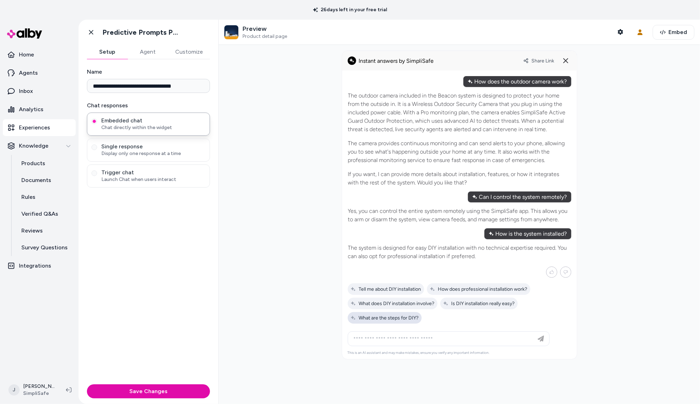
click at [411, 320] on span "What are the steps for DIY?" at bounding box center [384, 318] width 68 height 6
type input "**********"
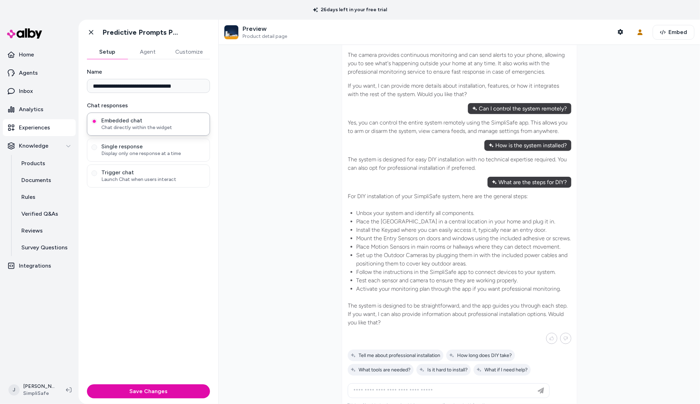
scroll to position [111, 0]
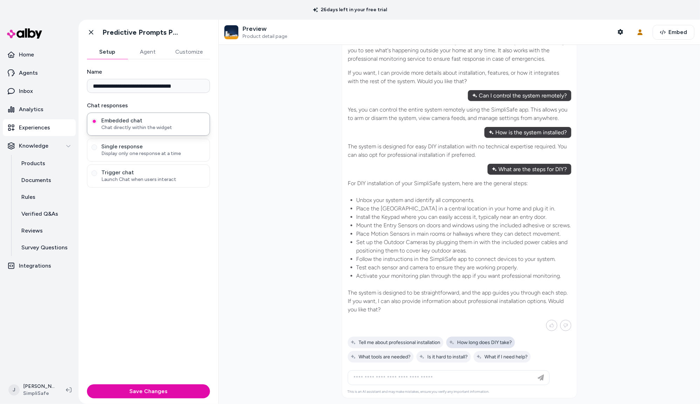
click at [476, 341] on span "How long does DIY take?" at bounding box center [480, 342] width 63 height 6
type input "**********"
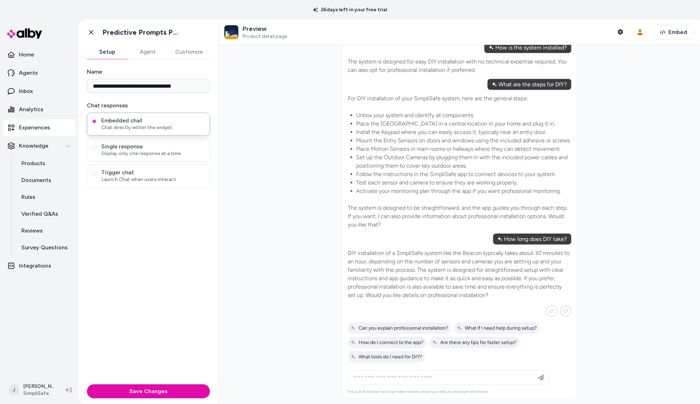
scroll to position [195, 0]
click at [482, 323] on div "What if I need help during setup?" at bounding box center [497, 328] width 86 height 12
type input "**********"
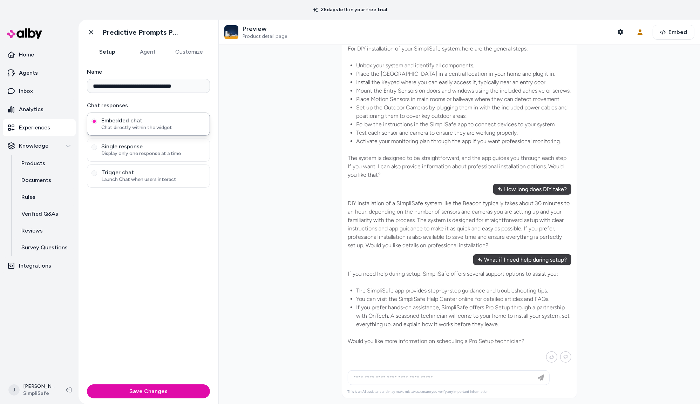
scroll to position [245, 0]
click at [35, 126] on p "Experiences" at bounding box center [34, 127] width 31 height 8
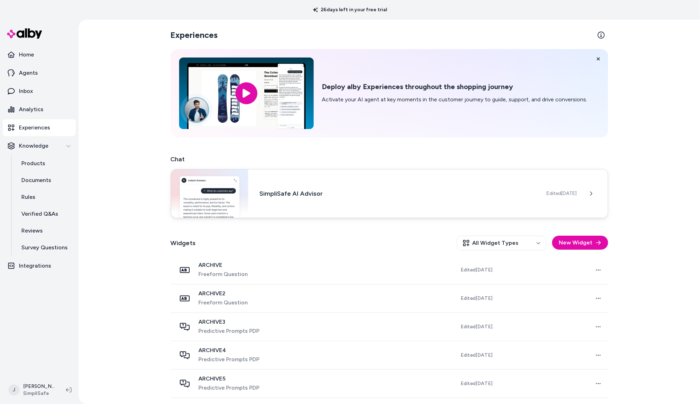
click at [295, 201] on div "SimpliSafe AI Advisor Edited Sep 23, 2025" at bounding box center [389, 193] width 437 height 49
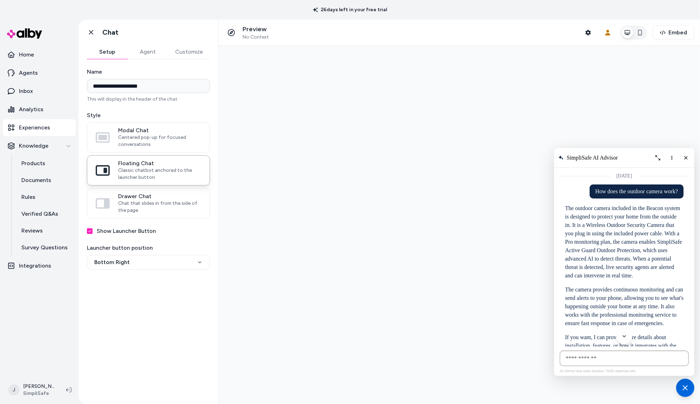
scroll to position [702, 0]
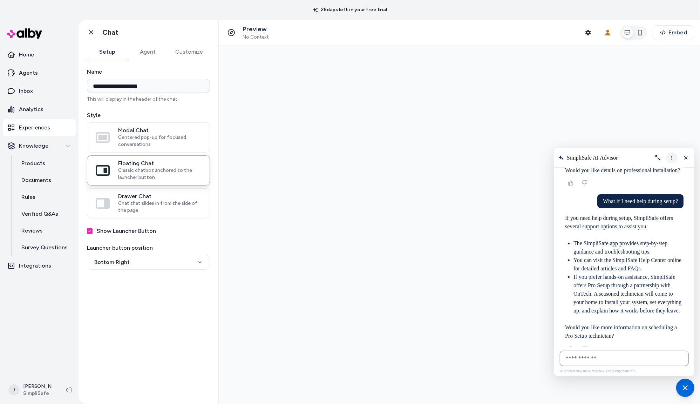
click at [668, 157] on button "More options" at bounding box center [671, 157] width 11 height 11
click at [655, 171] on span "Clear conversation" at bounding box center [643, 172] width 37 height 6
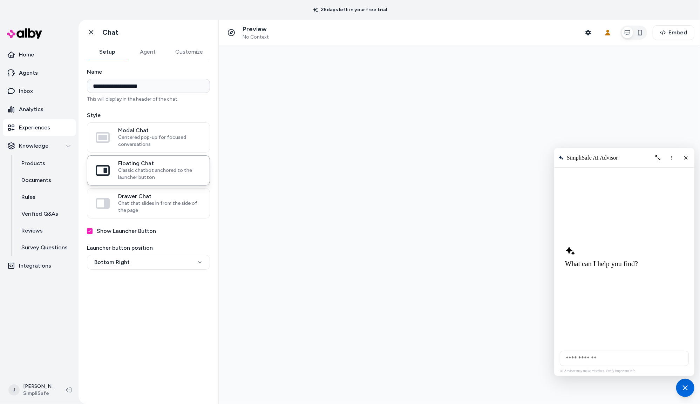
click at [608, 357] on input "AI Shopping Assistant" at bounding box center [623, 357] width 129 height 15
type input "**********"
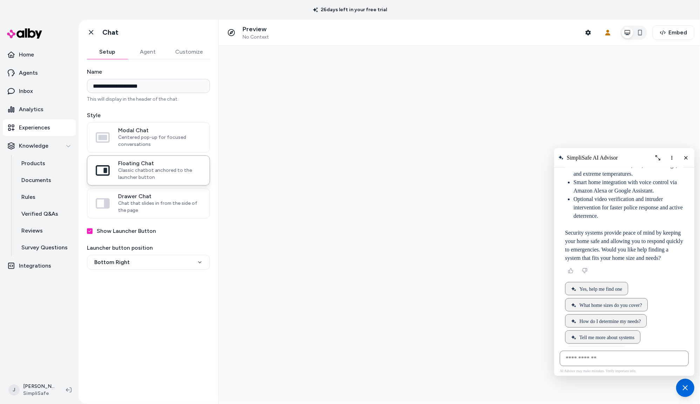
scroll to position [163, 0]
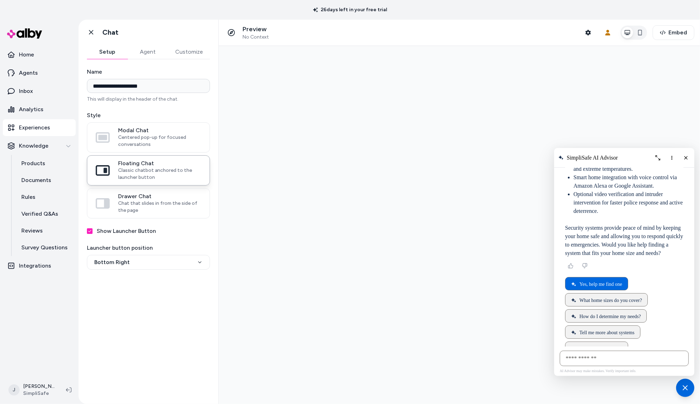
click at [594, 281] on span "Yes, help me find one" at bounding box center [600, 284] width 43 height 6
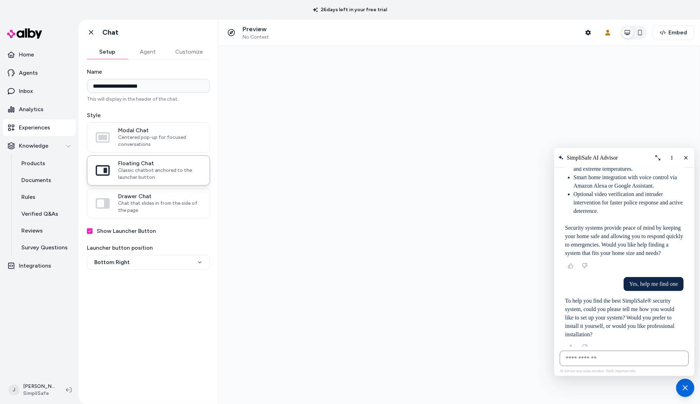
scroll to position [185, 0]
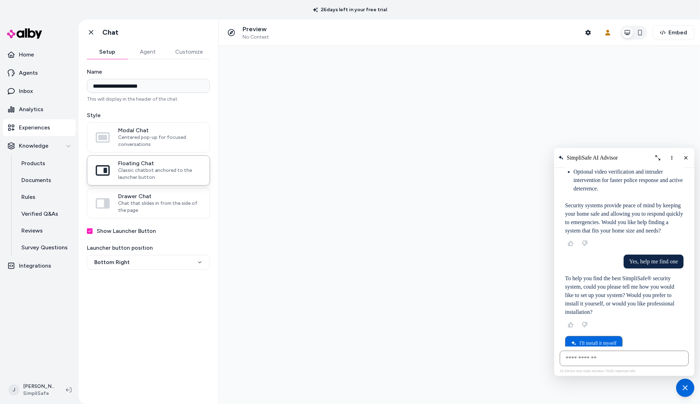
click at [589, 335] on button "I'll install it myself" at bounding box center [592, 341] width 57 height 13
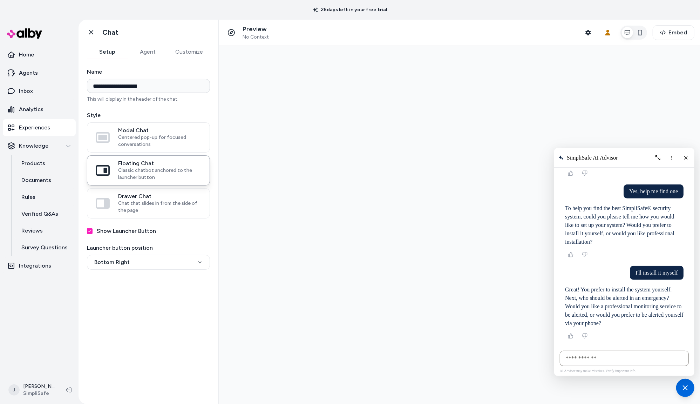
scroll to position [258, 0]
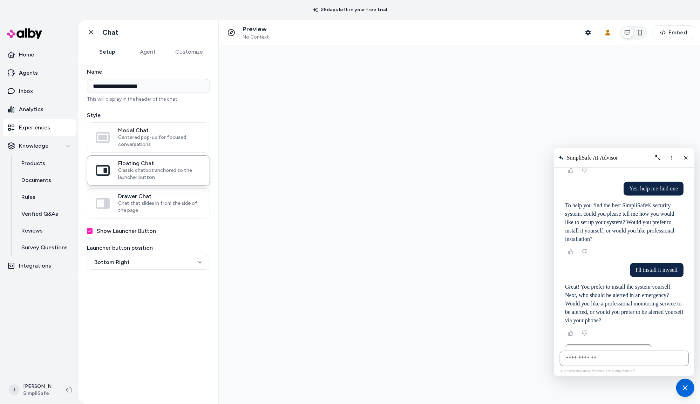
click at [605, 364] on span "Alert me via my phone" at bounding box center [601, 367] width 45 height 6
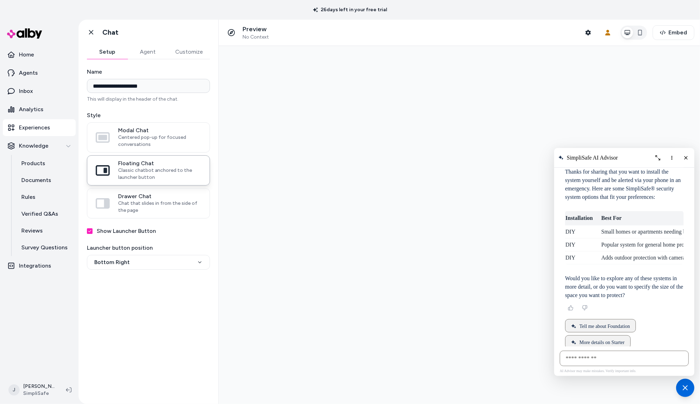
scroll to position [479, 0]
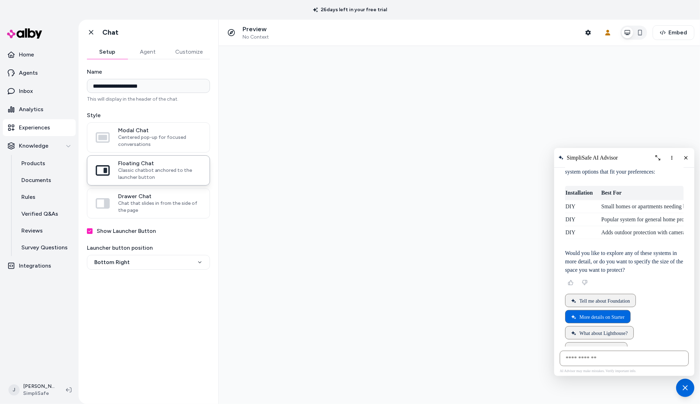
click at [614, 314] on span "More details on Starter" at bounding box center [601, 317] width 45 height 6
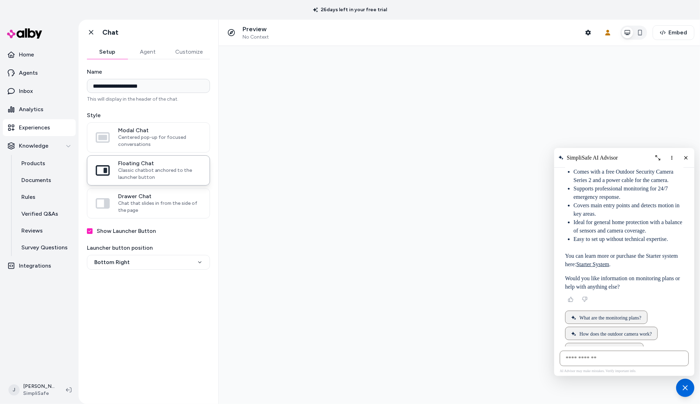
scroll to position [701, 0]
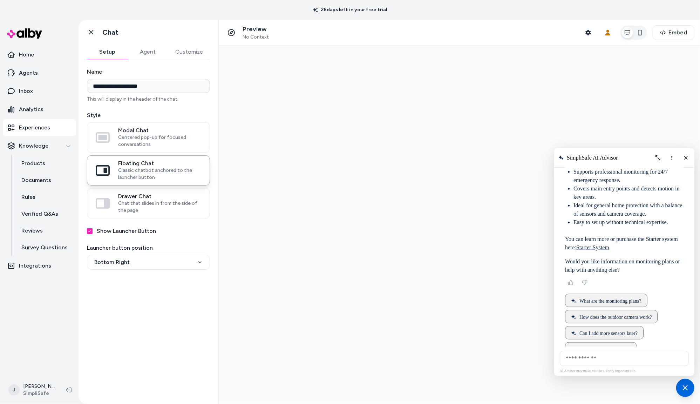
drag, startPoint x: 600, startPoint y: 356, endPoint x: 599, endPoint y: 336, distance: 19.6
click at [599, 349] on div "AI Advisor may make mistakes. Verify important info." at bounding box center [624, 361] width 140 height 30
type input "**********"
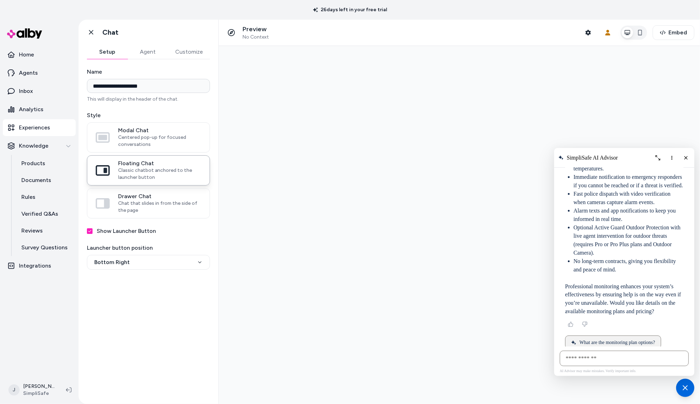
scroll to position [942, 0]
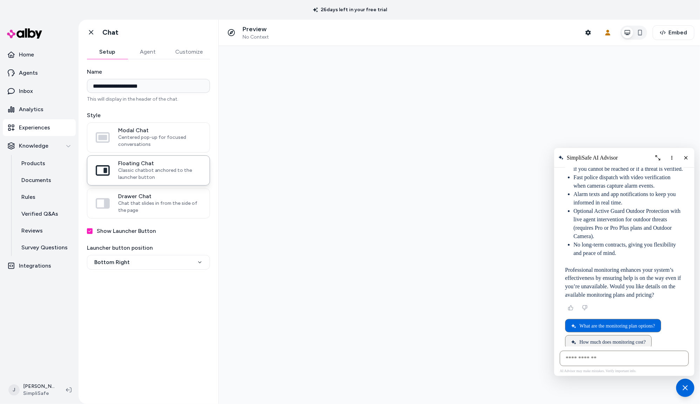
click at [624, 323] on span "What are the monitoring plan options?" at bounding box center [617, 326] width 76 height 6
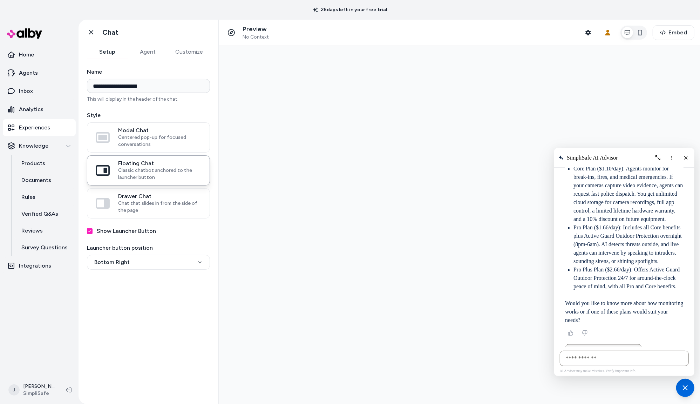
scroll to position [1188, 0]
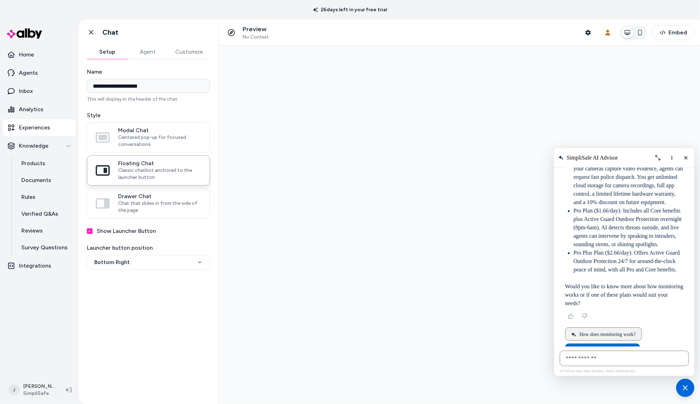
click at [613, 348] on span "Tell me about the Core Plan" at bounding box center [606, 351] width 55 height 6
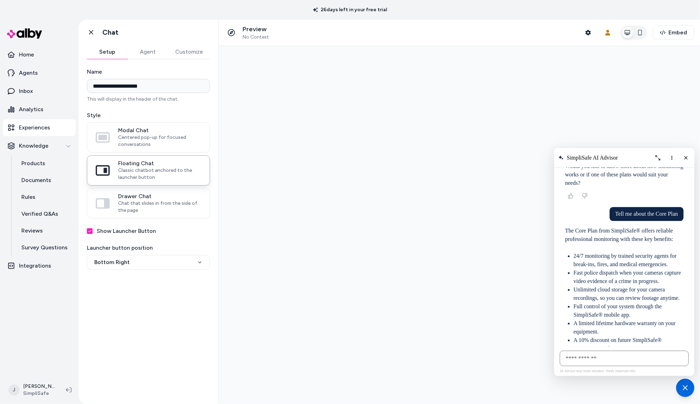
scroll to position [1413, 0]
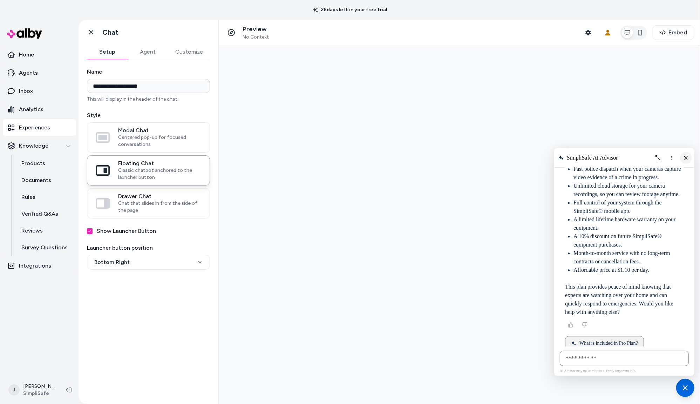
click at [686, 157] on line "Close chat" at bounding box center [685, 157] width 3 height 3
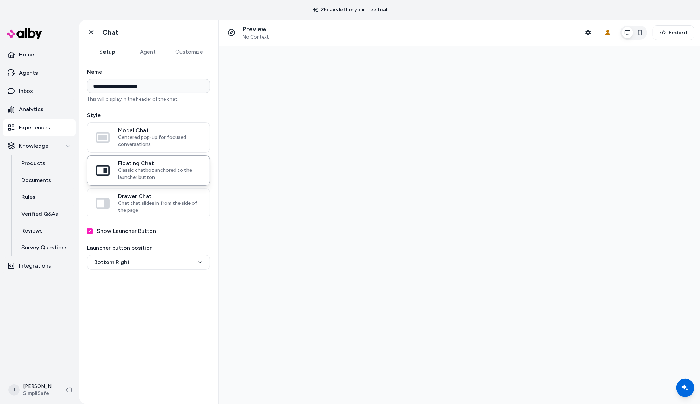
drag, startPoint x: 466, startPoint y: 204, endPoint x: 223, endPoint y: 165, distance: 245.4
click at [454, 204] on div at bounding box center [458, 225] width 481 height 358
click at [30, 93] on p "Inbox" at bounding box center [26, 91] width 14 height 8
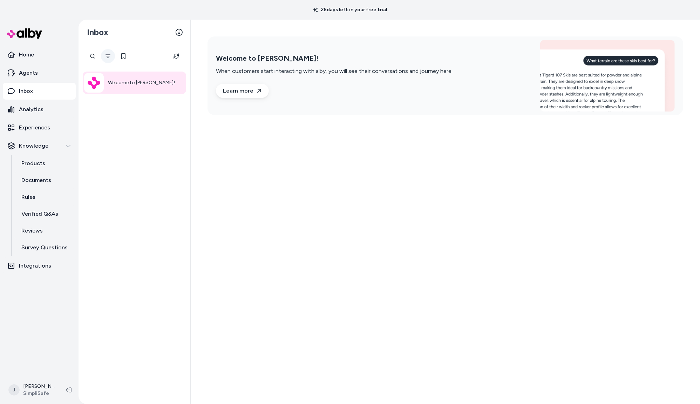
click at [109, 54] on icon "Filter" at bounding box center [107, 56] width 5 height 4
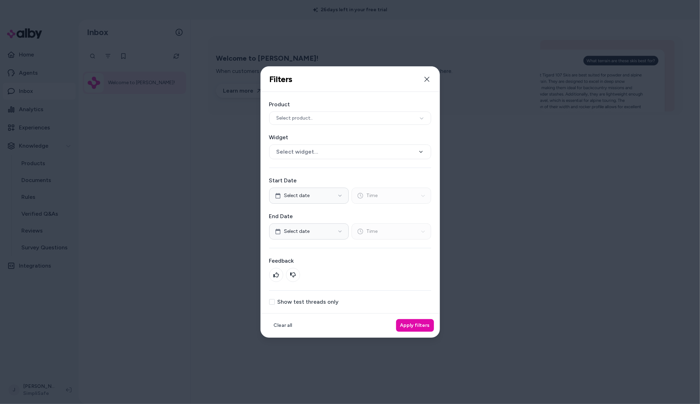
click at [275, 303] on div "Show test threads only" at bounding box center [350, 302] width 162 height 6
drag, startPoint x: 265, startPoint y: 304, endPoint x: 269, endPoint y: 303, distance: 3.8
click at [266, 304] on div "Product Select product.. Widget Select widget... Start Date Select date Time En…" at bounding box center [350, 202] width 179 height 221
click at [269, 302] on button "Show test threads only" at bounding box center [272, 302] width 6 height 6
click at [400, 325] on button "Apply filters" at bounding box center [415, 325] width 38 height 13
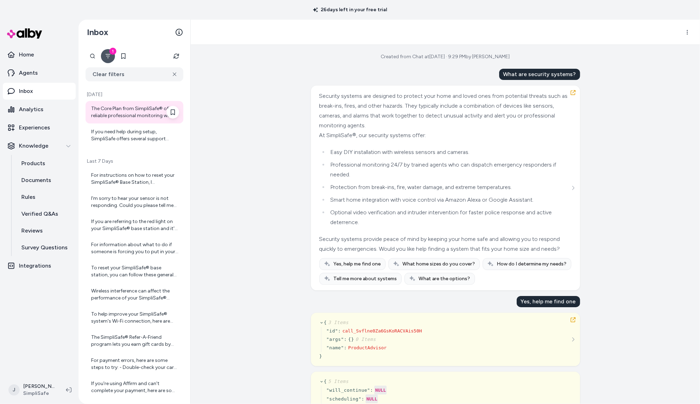
click at [136, 115] on div "The Core Plan from SimpliSafe® offers reliable professional monitoring with the…" at bounding box center [135, 112] width 88 height 14
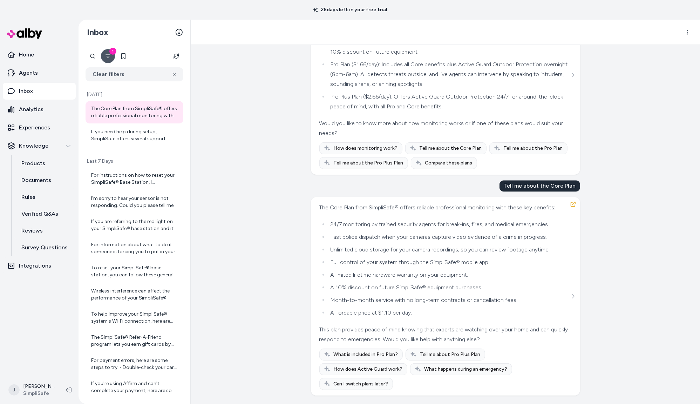
scroll to position [3996, 0]
click at [37, 128] on p "Experiences" at bounding box center [34, 127] width 31 height 8
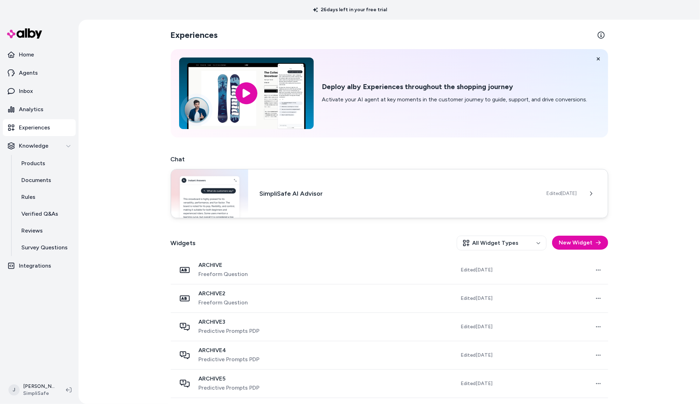
click at [505, 198] on div "SimpliSafe AI Advisor Edited Sep 23, 2025" at bounding box center [389, 193] width 437 height 49
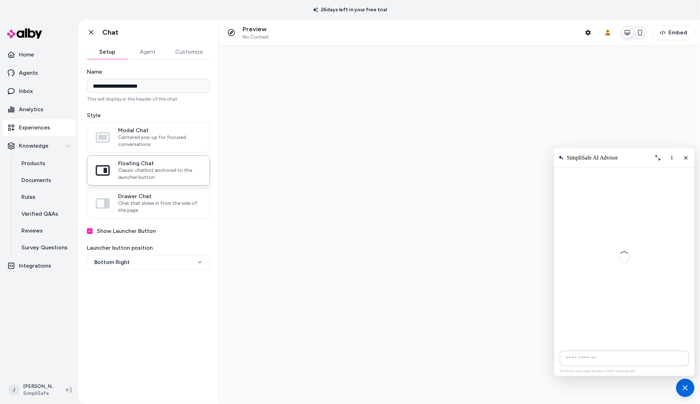
scroll to position [1322, 0]
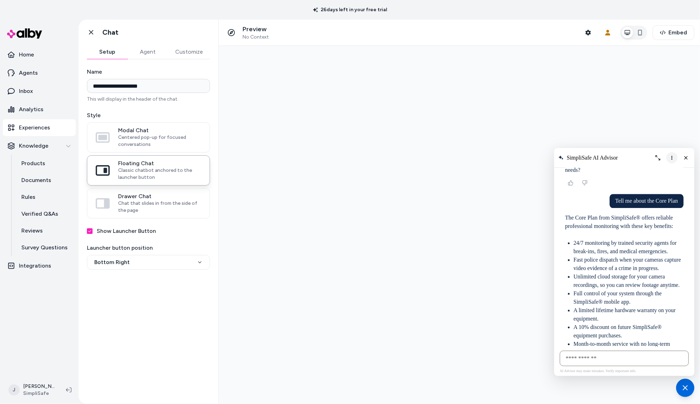
click at [667, 158] on button "More options" at bounding box center [671, 157] width 11 height 11
click at [659, 175] on button "Clear conversation" at bounding box center [643, 171] width 67 height 11
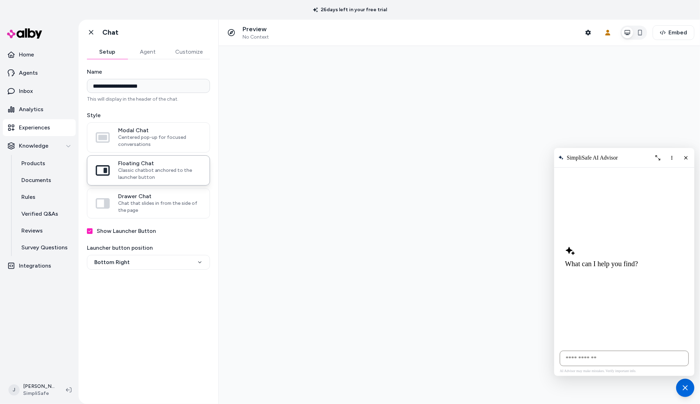
scroll to position [0, 0]
drag, startPoint x: 608, startPoint y: 358, endPoint x: 610, endPoint y: 353, distance: 5.3
click at [608, 357] on input "AI Shopping Assistant" at bounding box center [623, 357] width 129 height 15
type input "**********"
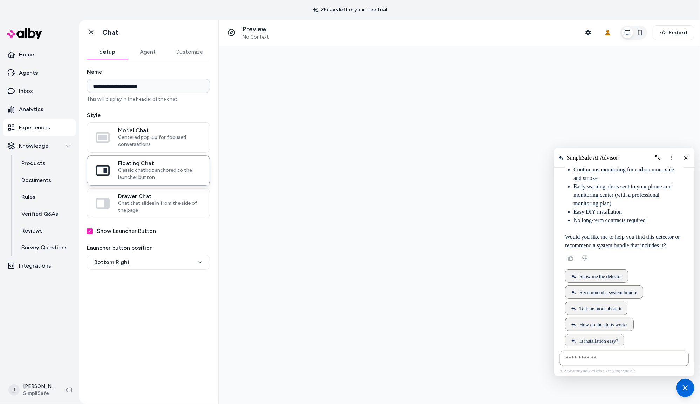
scroll to position [121, 0]
click at [585, 273] on span "Show me the detector" at bounding box center [600, 276] width 43 height 6
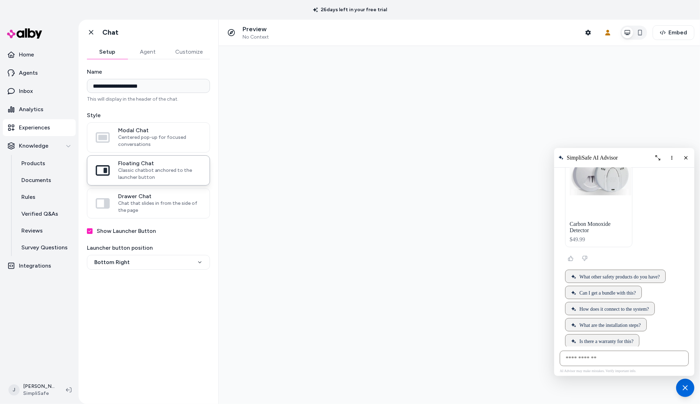
scroll to position [343, 0]
click at [646, 272] on span "What other safety products do you have?" at bounding box center [619, 275] width 80 height 6
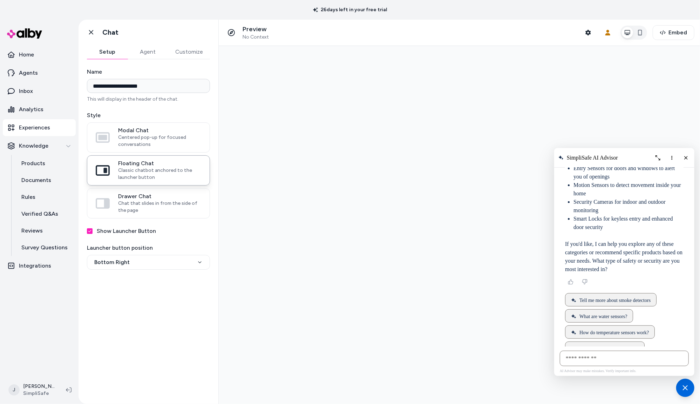
scroll to position [524, 0]
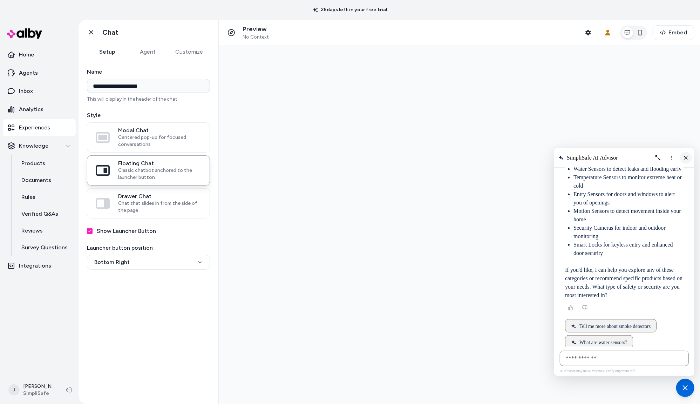
click at [681, 158] on button "Close chat" at bounding box center [685, 157] width 12 height 12
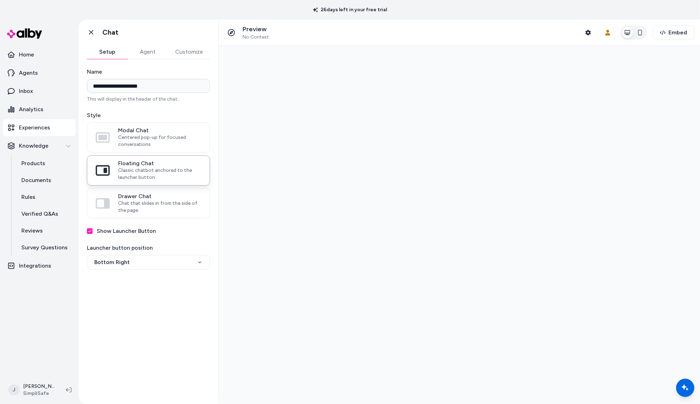
click at [41, 99] on ul "Home Agents Inbox Analytics Experiences Knowledge Products Documents Rules Veri…" at bounding box center [39, 160] width 73 height 228
click at [40, 94] on link "Inbox" at bounding box center [39, 91] width 73 height 17
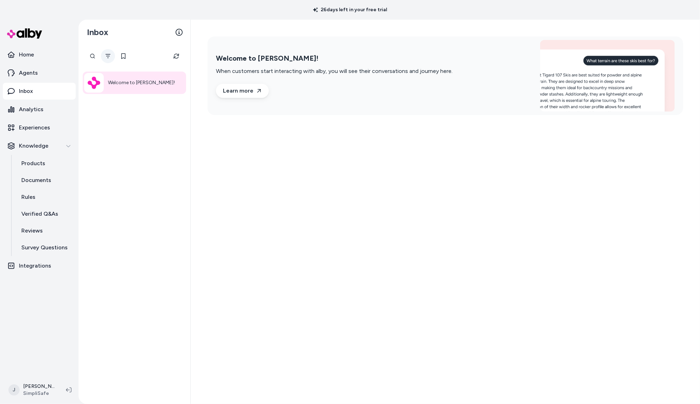
click at [111, 55] on button "Filter" at bounding box center [108, 56] width 14 height 14
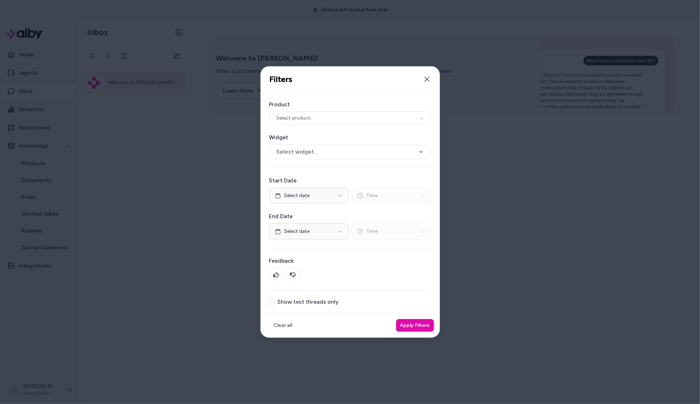
click at [289, 304] on label "Show test threads only" at bounding box center [307, 302] width 61 height 6
click at [275, 304] on button "Show test threads only" at bounding box center [272, 302] width 6 height 6
click at [420, 321] on button "Apply filters" at bounding box center [415, 325] width 38 height 13
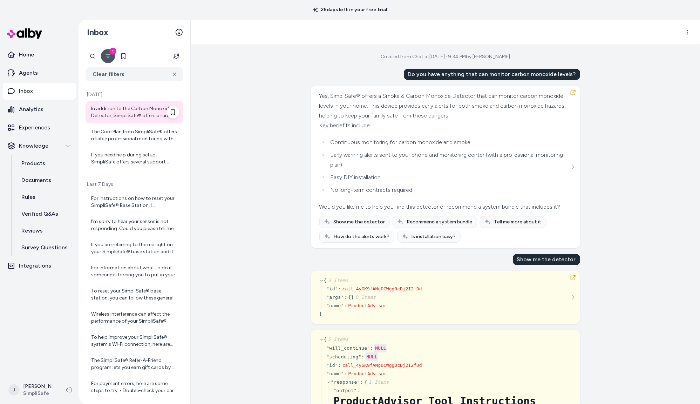
click at [130, 118] on div "In addition to the Carbon Monoxide Detector, SimpliSafe® offers a range of safe…" at bounding box center [135, 112] width 88 height 14
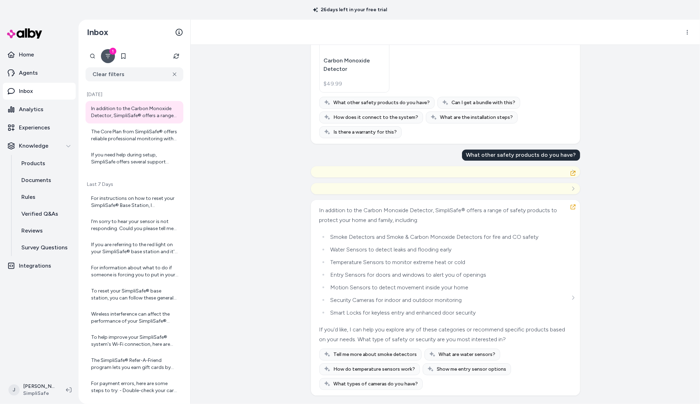
scroll to position [2370, 0]
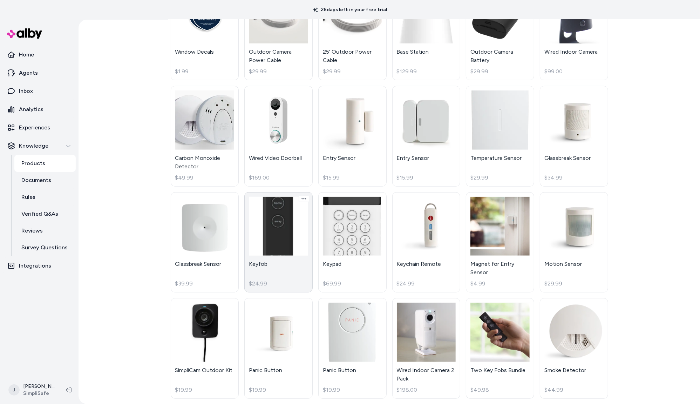
scroll to position [534, 0]
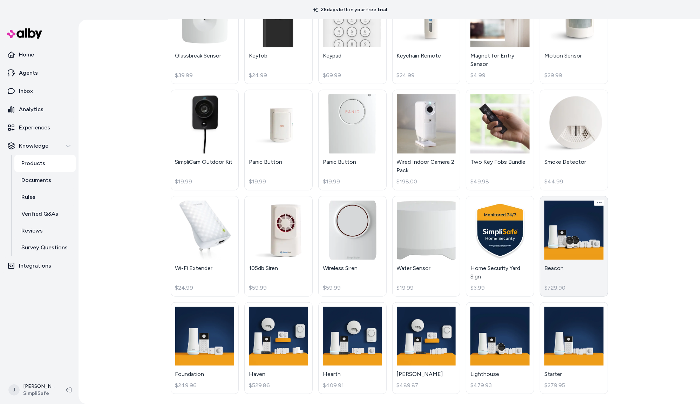
drag, startPoint x: 571, startPoint y: 275, endPoint x: 561, endPoint y: 273, distance: 10.3
click at [571, 275] on link "Beacon $729.90" at bounding box center [574, 246] width 68 height 101
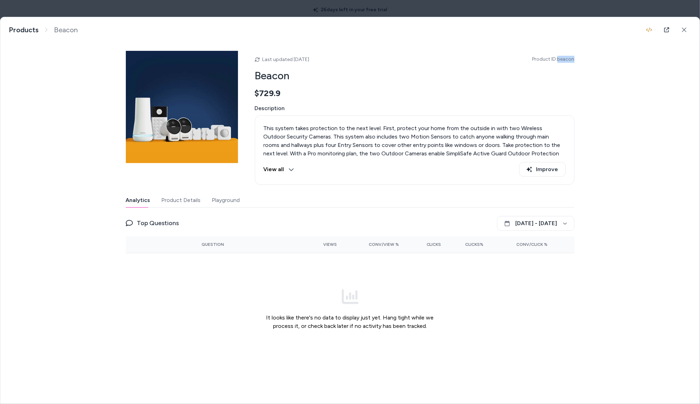
drag, startPoint x: 577, startPoint y: 60, endPoint x: 563, endPoint y: 61, distance: 13.7
click at [557, 61] on div "Beacon This system takes protection to the next level. First, protect your home…" at bounding box center [349, 196] width 699 height 359
copy span "beacon"
